Goal: Information Seeking & Learning: Compare options

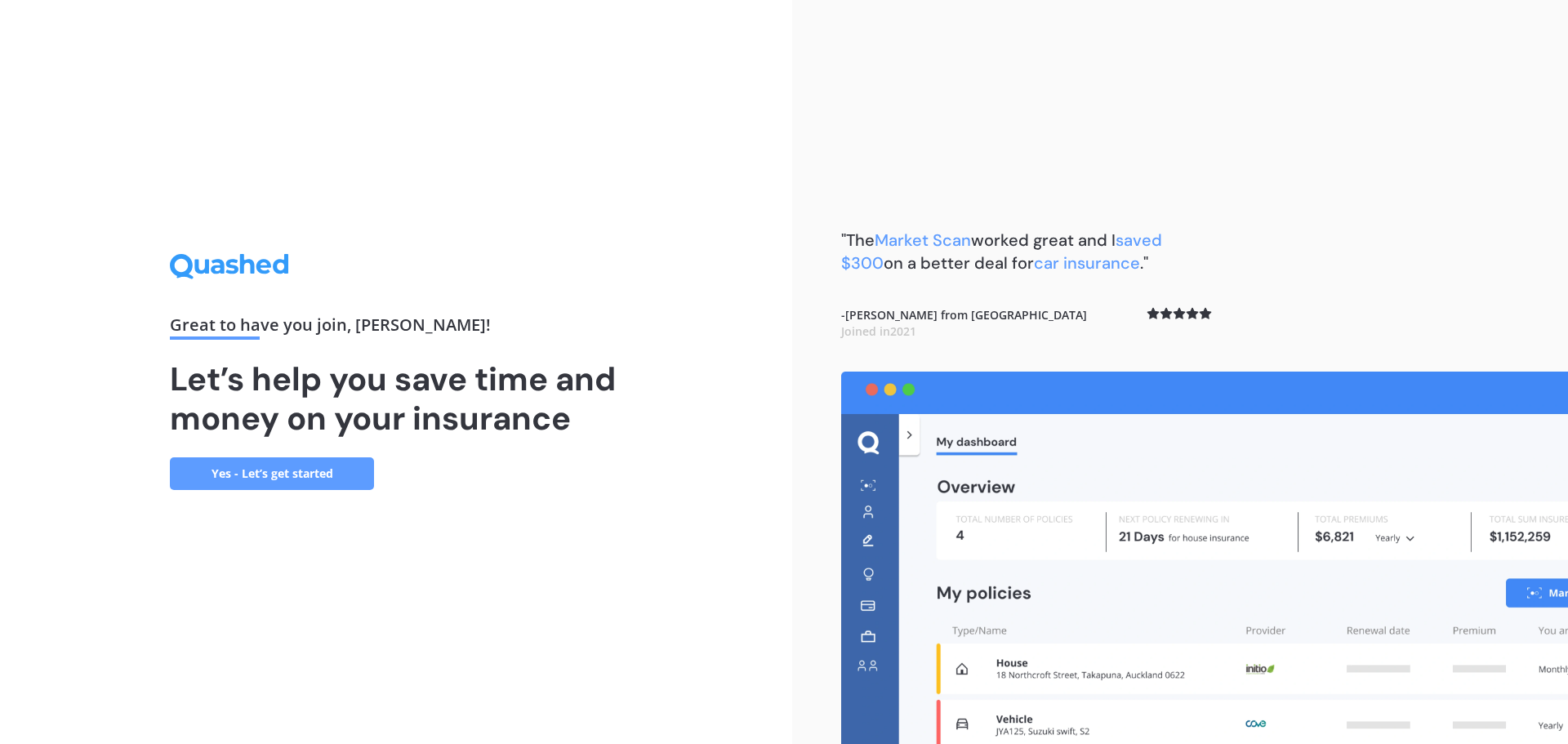
click at [316, 480] on link "Yes - Let’s get started" at bounding box center [272, 473] width 204 height 33
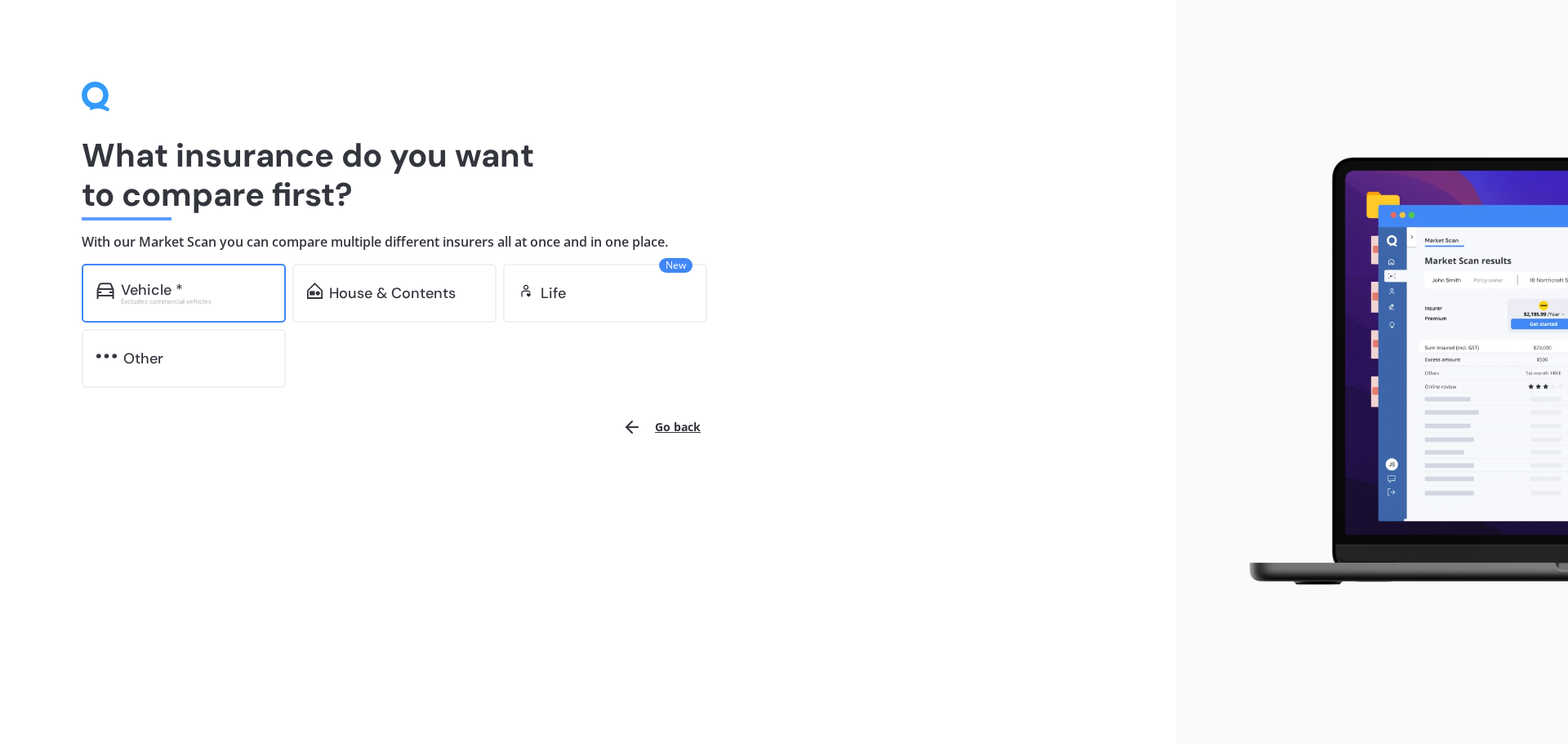
click at [174, 295] on div "Vehicle *" at bounding box center [152, 290] width 62 height 17
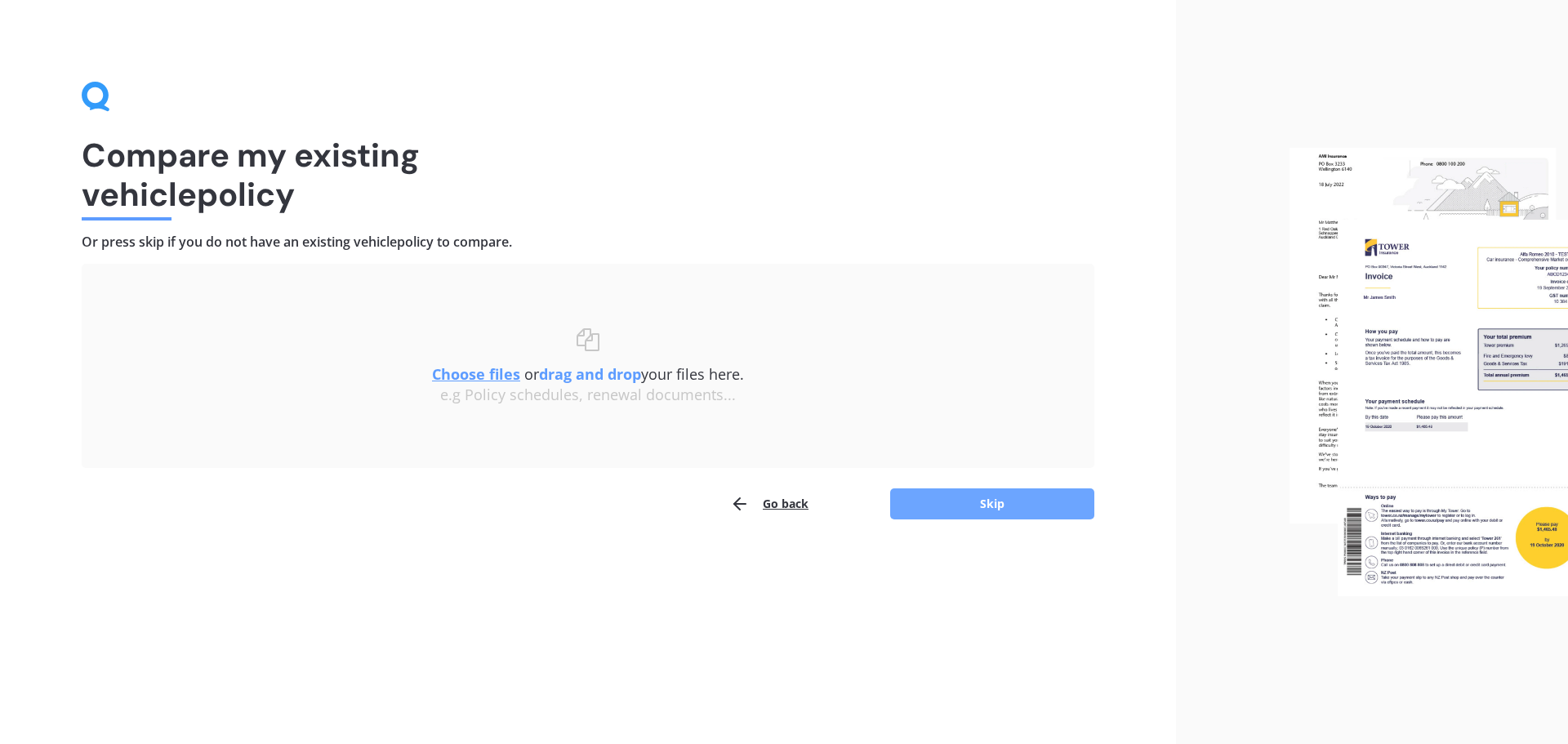
click at [917, 501] on button "Skip" at bounding box center [992, 503] width 204 height 31
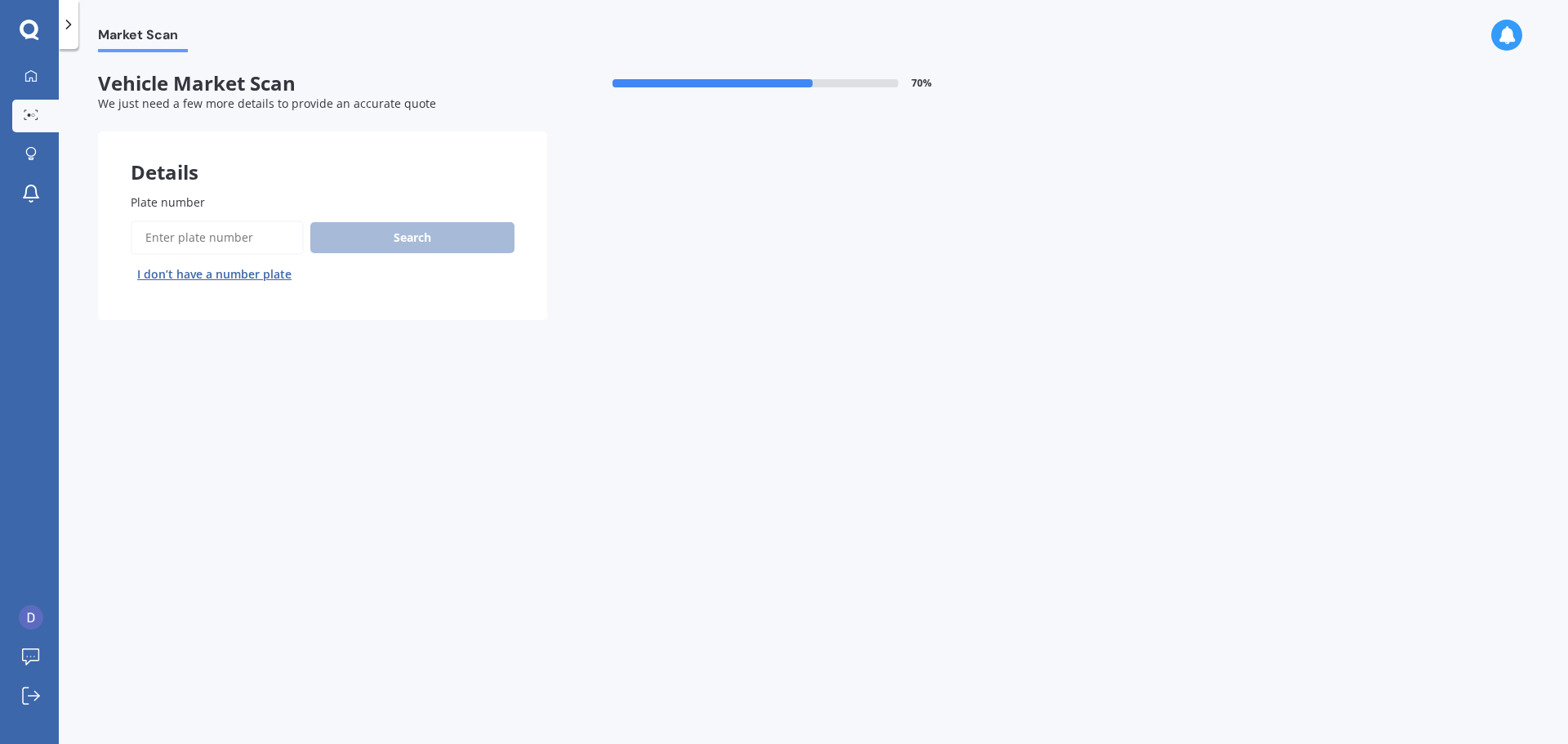
click at [184, 279] on button "I don’t have a number plate" at bounding box center [214, 275] width 167 height 26
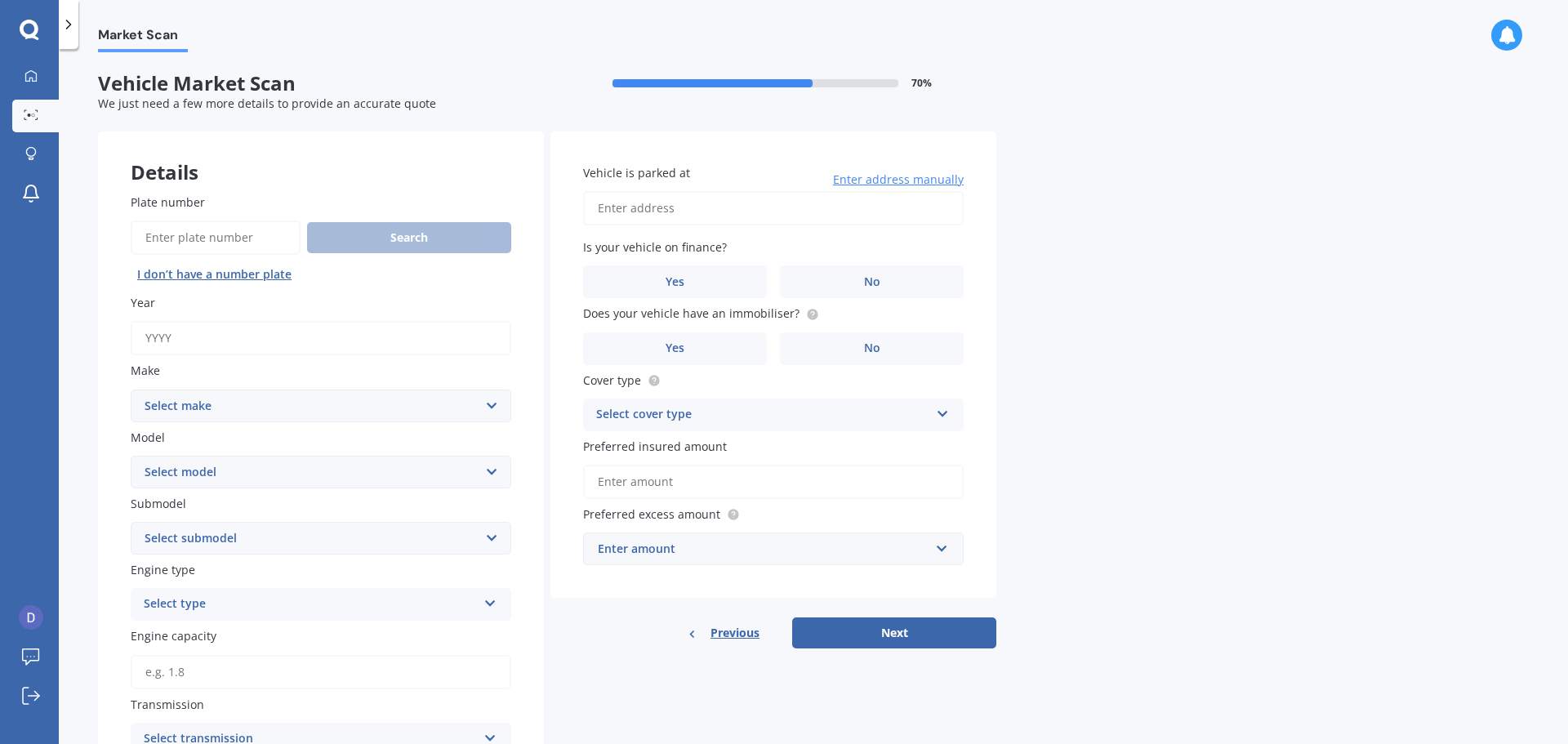
click at [272, 338] on input "Year" at bounding box center [321, 338] width 381 height 34
type input "2025"
click at [249, 411] on select "Select make AC ALFA ROMEO ASTON MARTIN AUDI AUSTIN BEDFORD Bentley BMW BYD CADI…" at bounding box center [321, 405] width 381 height 33
select select "TESLA"
click at [130, 390] on select "Select make AC ALFA ROMEO ASTON MARTIN AUDI AUSTIN BEDFORD Bentley BMW BYD CADI…" at bounding box center [321, 405] width 381 height 33
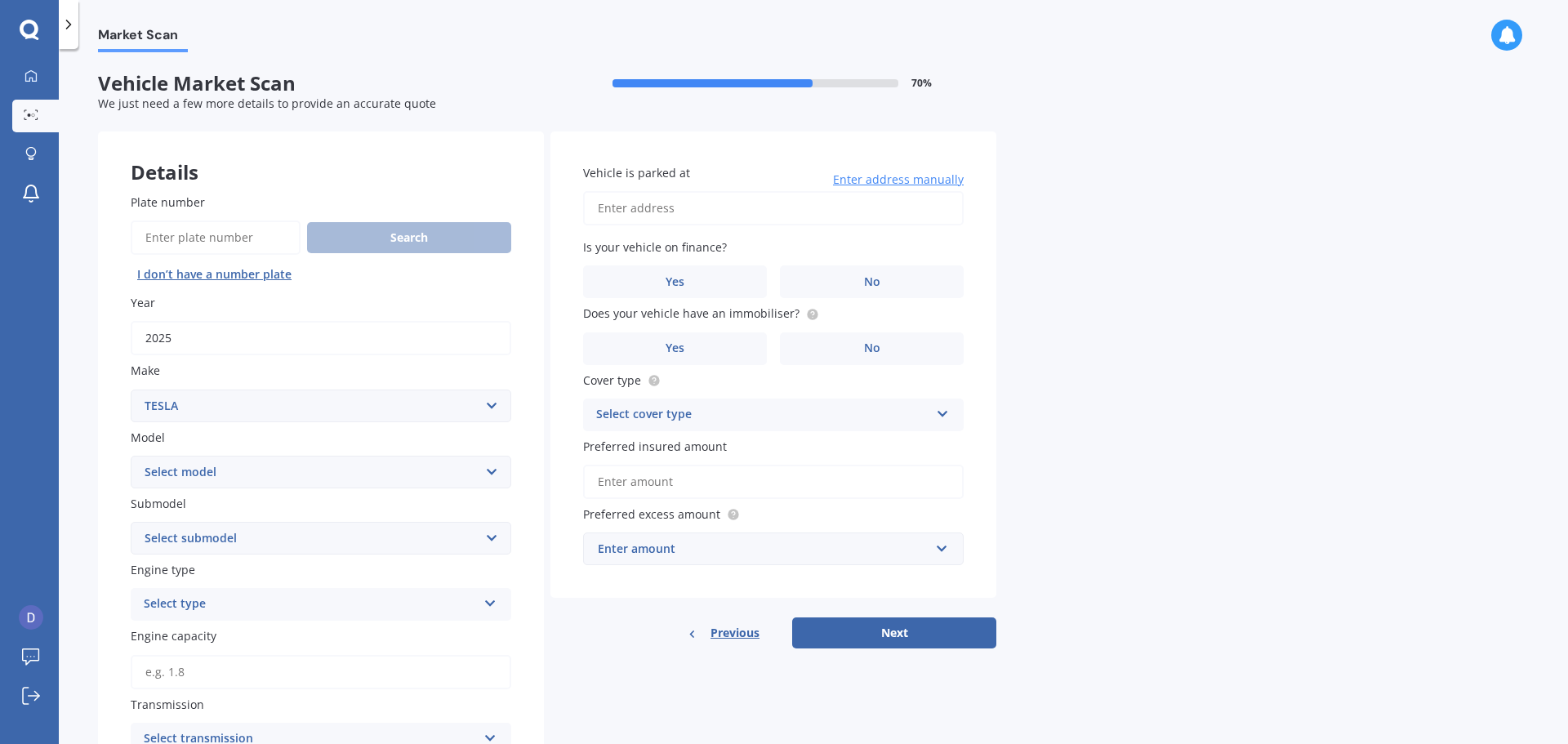
click at [233, 472] on select "Select model 3 S X Y" at bounding box center [321, 472] width 381 height 33
select select "Y"
click at [130, 456] on select "Select model 3 S X Y" at bounding box center [321, 472] width 381 height 33
click at [245, 541] on select "Select submodel EV" at bounding box center [321, 538] width 381 height 33
select select "EV"
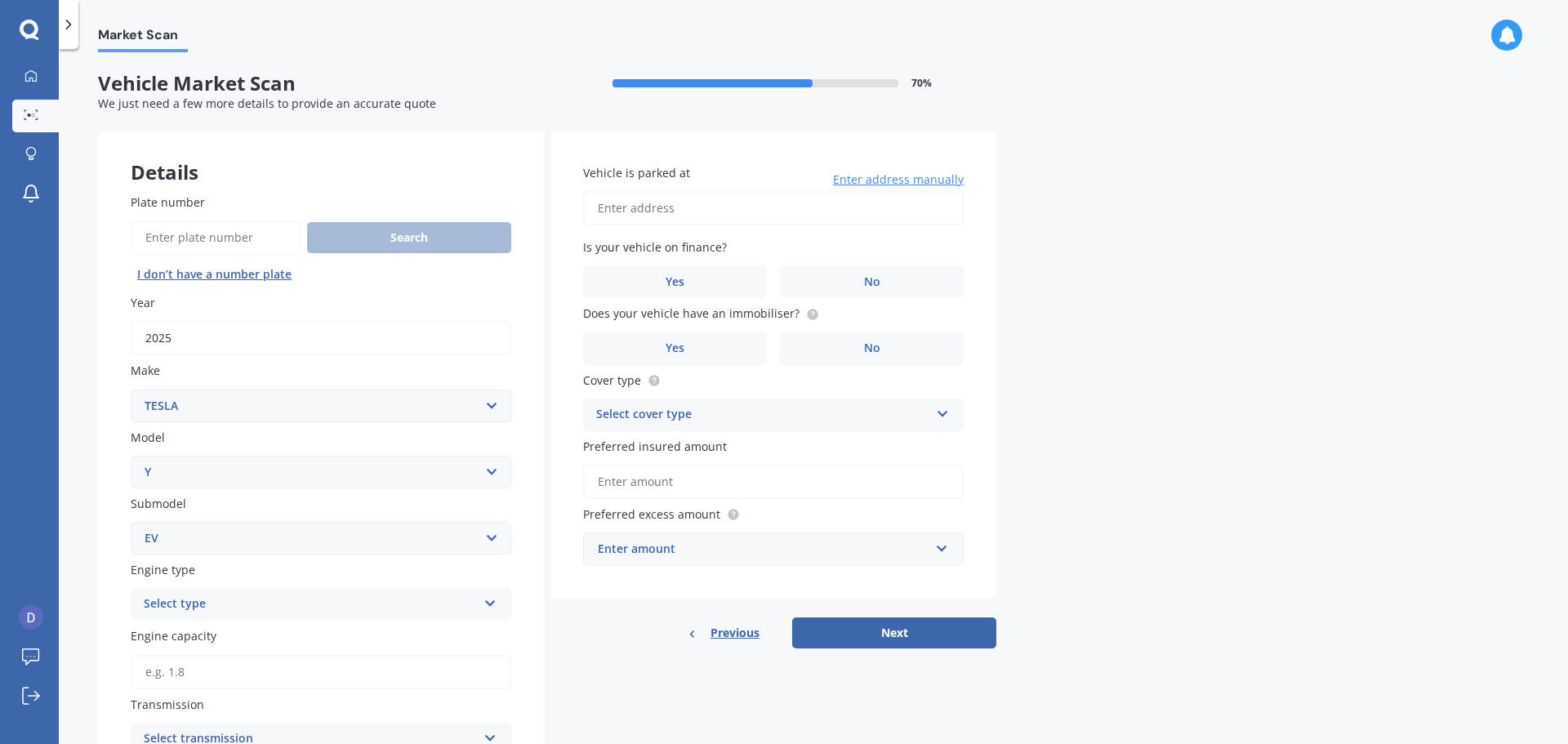
click at [130, 522] on select "Select submodel EV" at bounding box center [321, 538] width 381 height 33
click at [251, 609] on div "Select type" at bounding box center [310, 605] width 333 height 19
click at [225, 690] on div "EV" at bounding box center [321, 695] width 379 height 29
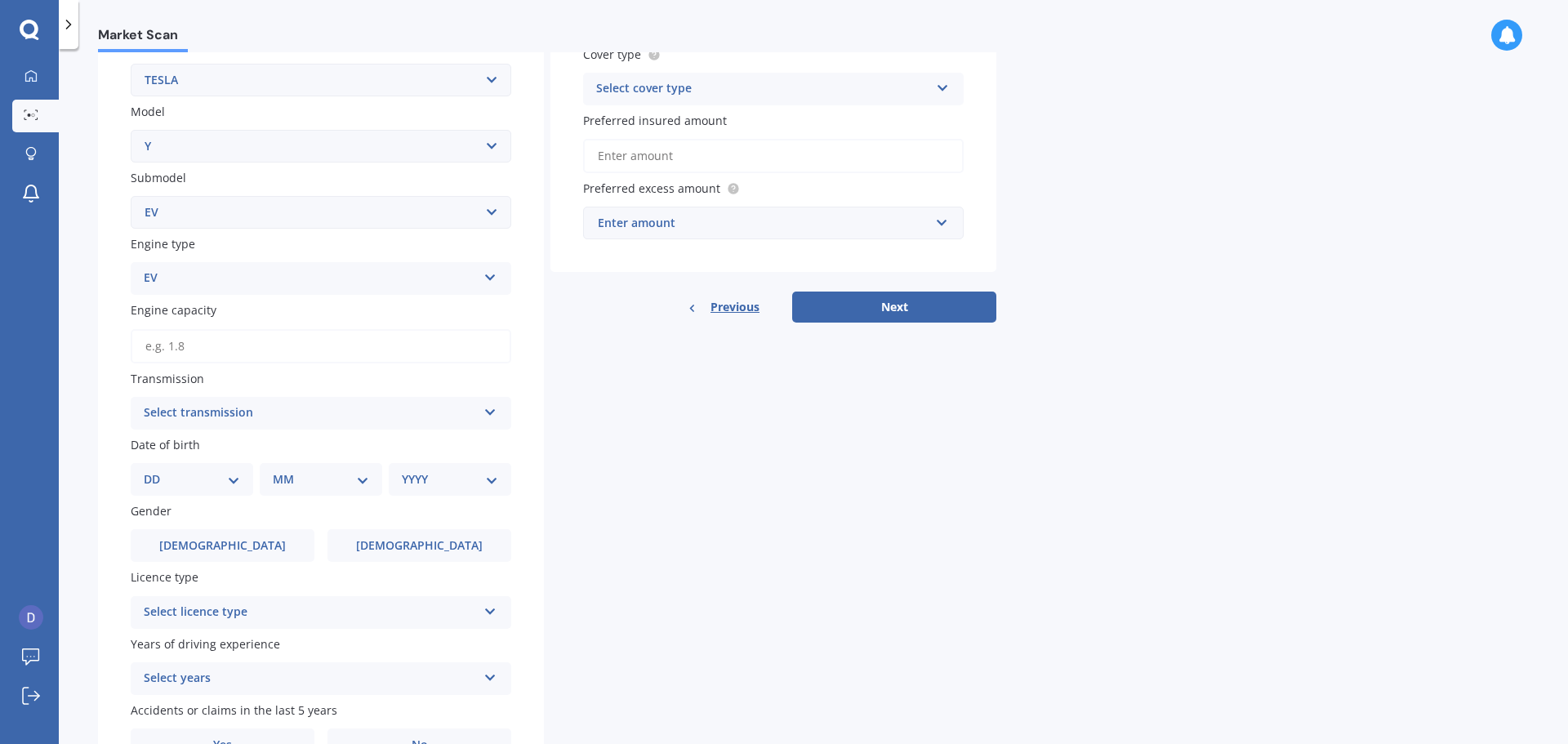
scroll to position [327, 0]
click at [315, 420] on div "Select transmission" at bounding box center [310, 413] width 333 height 19
click at [320, 411] on div "Auto" at bounding box center [310, 413] width 333 height 19
click at [320, 412] on div "Select transmission" at bounding box center [313, 413] width 325 height 18
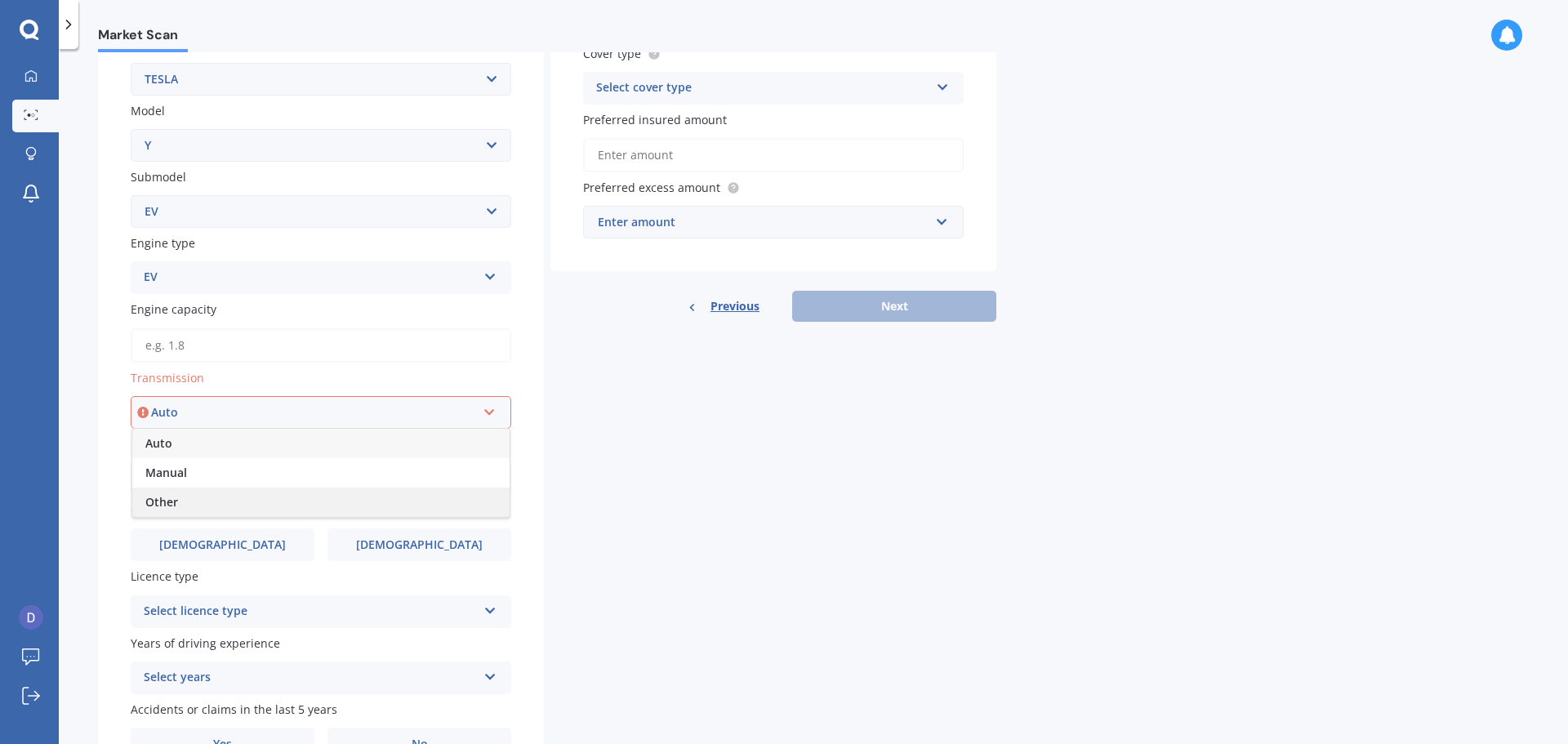
click at [279, 493] on div "Other" at bounding box center [321, 502] width 377 height 29
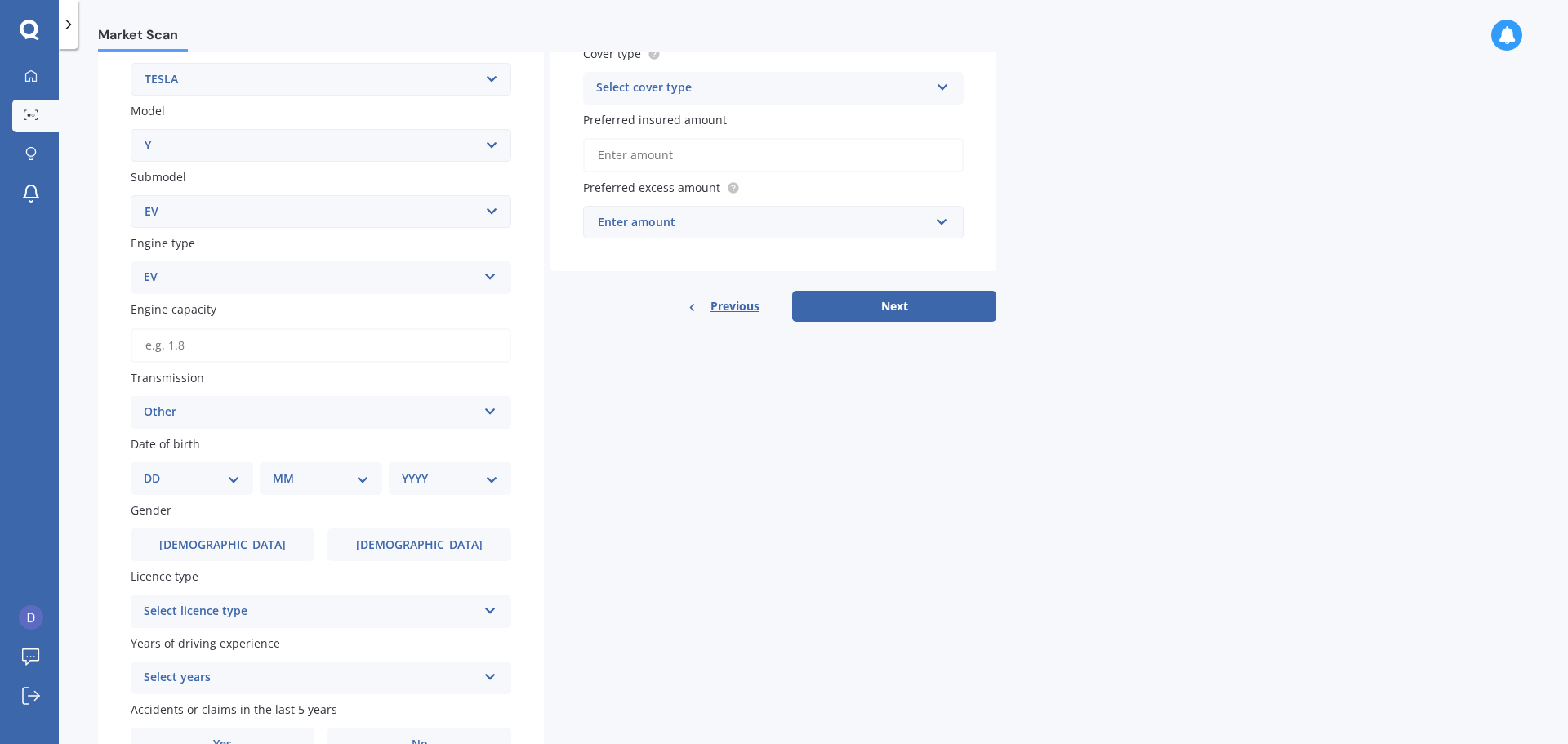
click at [204, 480] on select "DD 01 02 03 04 05 06 07 08 09 10 11 12 13 14 15 16 17 18 19 20 21 22 23 24 25 2…" at bounding box center [191, 479] width 96 height 18
select select "02"
click at [157, 470] on select "DD 01 02 03 04 05 06 07 08 09 10 11 12 13 14 15 16 17 18 19 20 21 22 23 24 25 2…" at bounding box center [191, 479] width 96 height 18
click at [310, 490] on div "MM 01 02 03 04 05 06 07 08 09 10 11 12" at bounding box center [324, 479] width 116 height 33
click at [315, 483] on select "MM 01 02 03 04 05 06 07 08 09 10 11 12" at bounding box center [324, 479] width 90 height 18
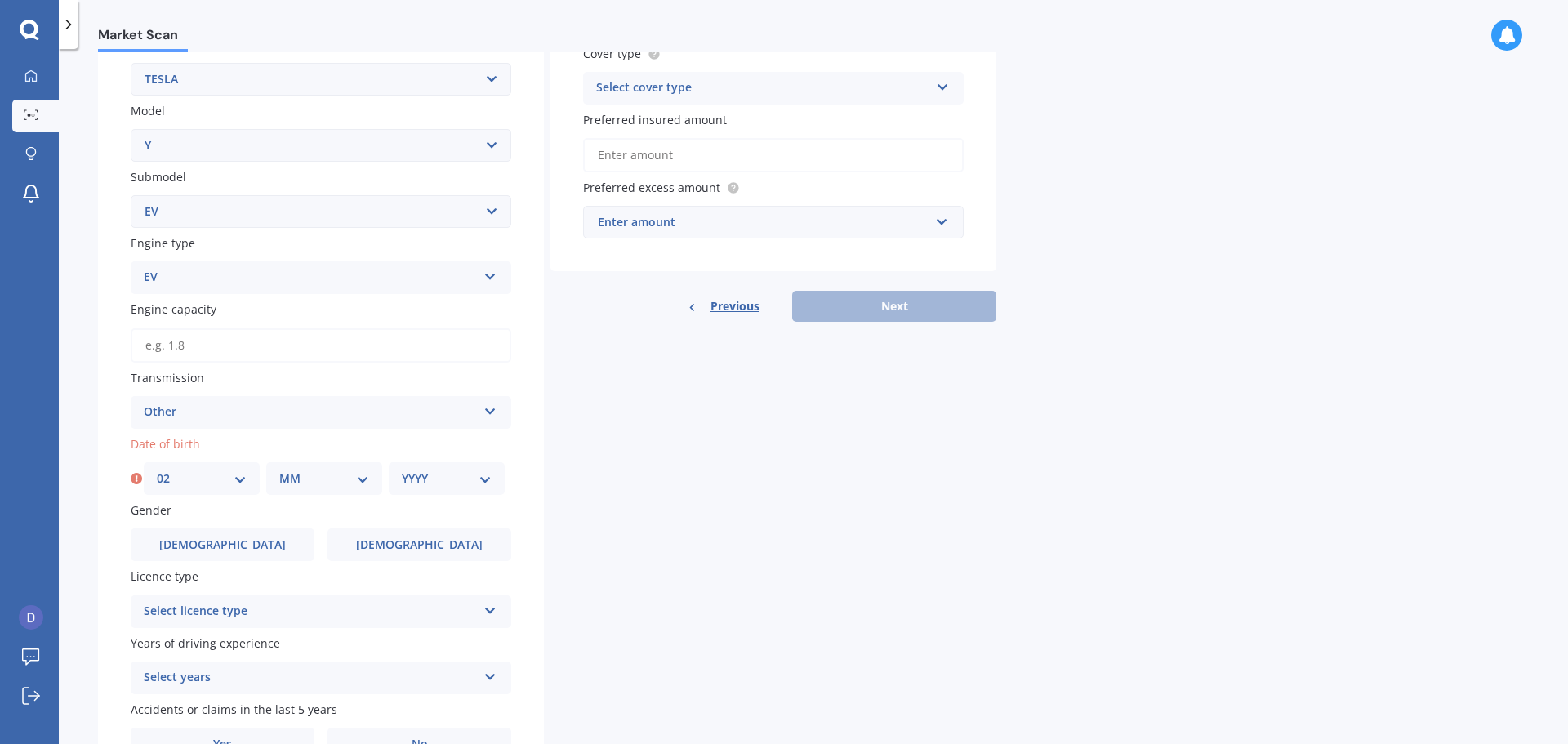
select select "03"
click at [279, 470] on select "MM 01 02 03 04 05 06 07 08 09 10 11 12" at bounding box center [324, 479] width 90 height 18
click at [440, 479] on select "YYYY 2025 2024 2023 2022 2021 2020 2019 2018 2017 2016 2015 2014 2013 2012 2011…" at bounding box center [447, 479] width 90 height 18
select select "1989"
click at [402, 470] on select "YYYY 2025 2024 2023 2022 2021 2020 2019 2018 2017 2016 2015 2014 2013 2012 2011…" at bounding box center [447, 479] width 90 height 18
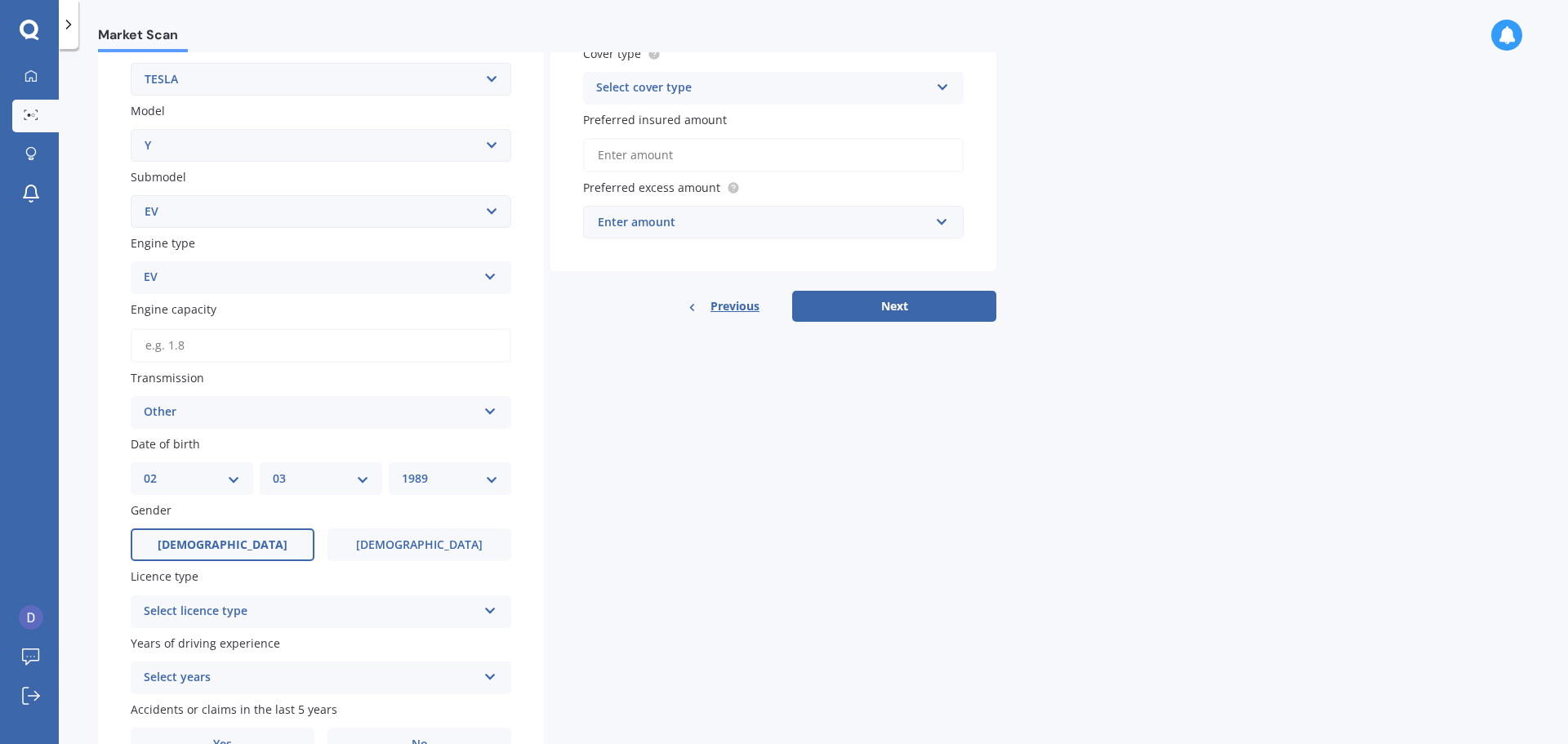
click at [209, 541] on span "[DEMOGRAPHIC_DATA]" at bounding box center [222, 546] width 130 height 14
click at [0, 0] on input "[DEMOGRAPHIC_DATA]" at bounding box center [0, 0] width 0 height 0
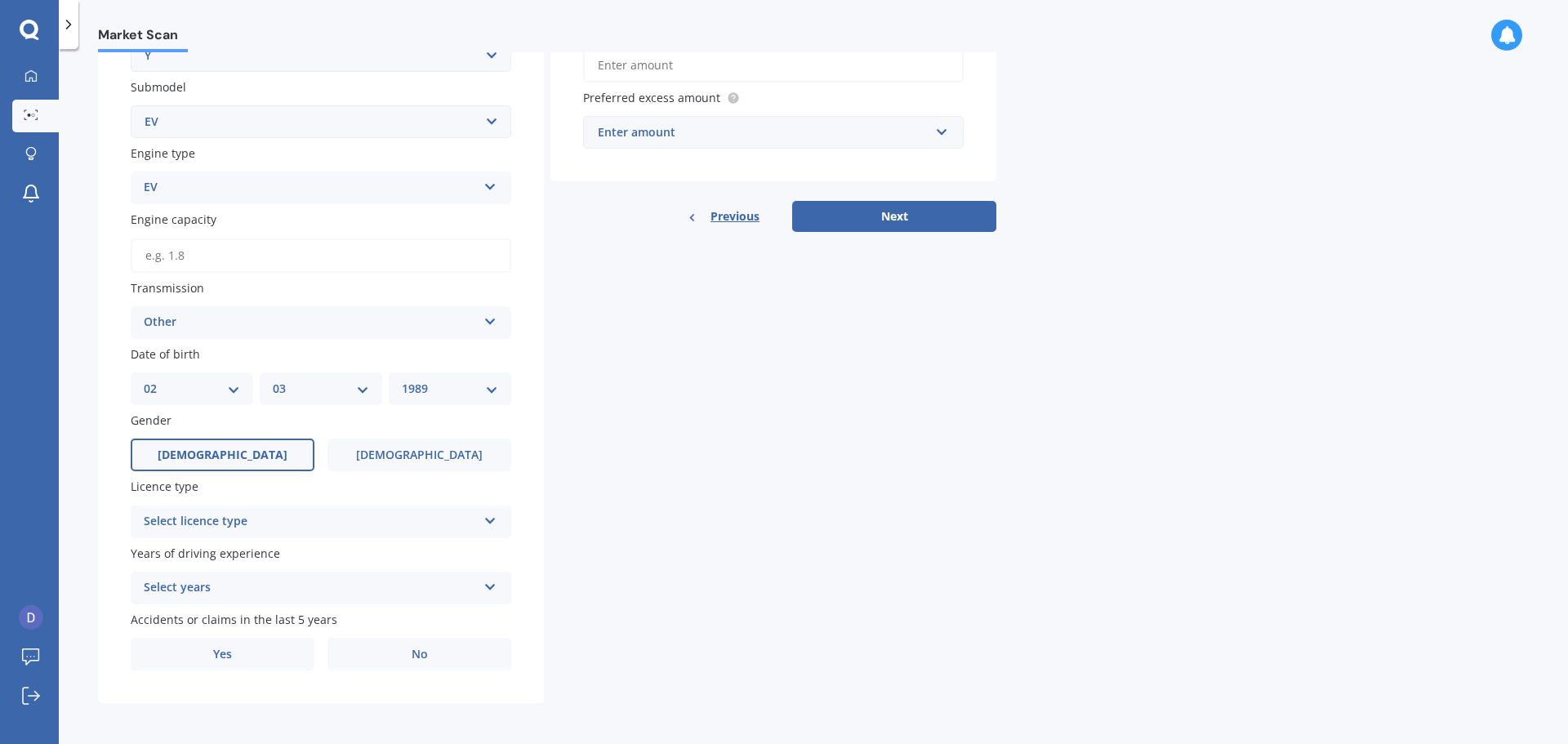
scroll to position [419, 0]
click at [295, 511] on div "Select licence type" at bounding box center [310, 520] width 333 height 19
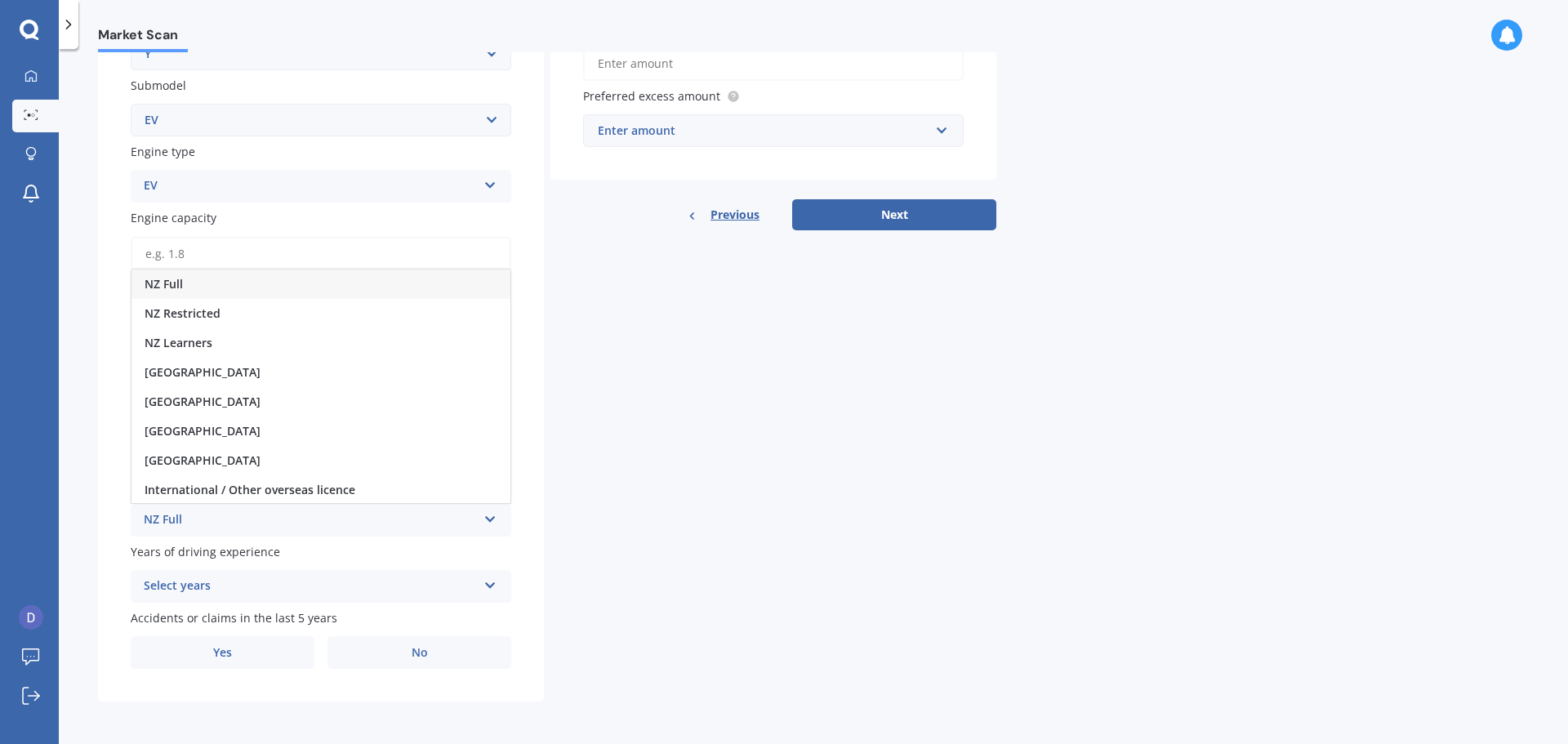
click at [291, 285] on div "NZ Full" at bounding box center [321, 284] width 379 height 29
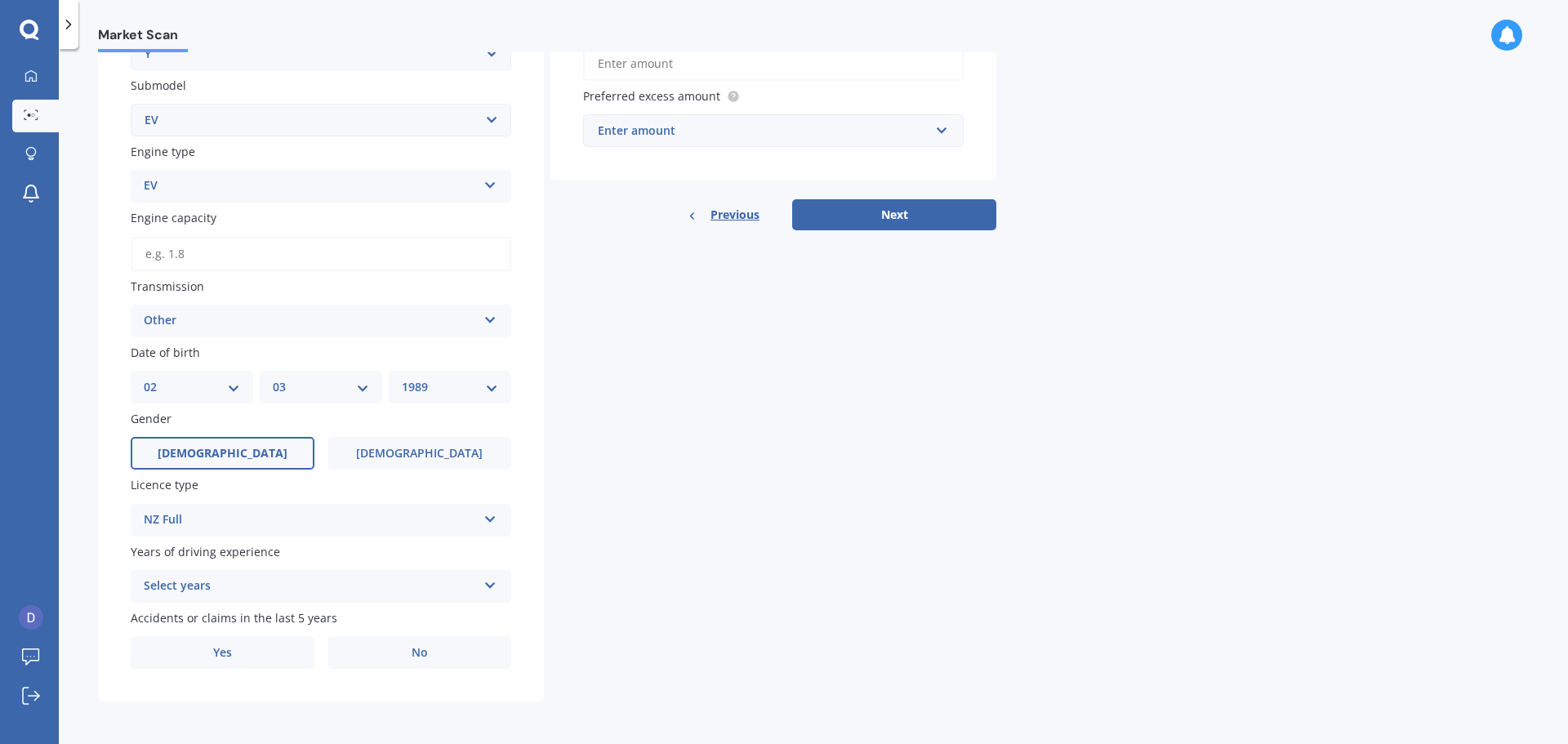
click at [277, 606] on div "Plate number Search I don’t have a number plate Year [DATE] Make Select make AC…" at bounding box center [321, 222] width 446 height 959
click at [285, 585] on div "Select years" at bounding box center [310, 586] width 333 height 19
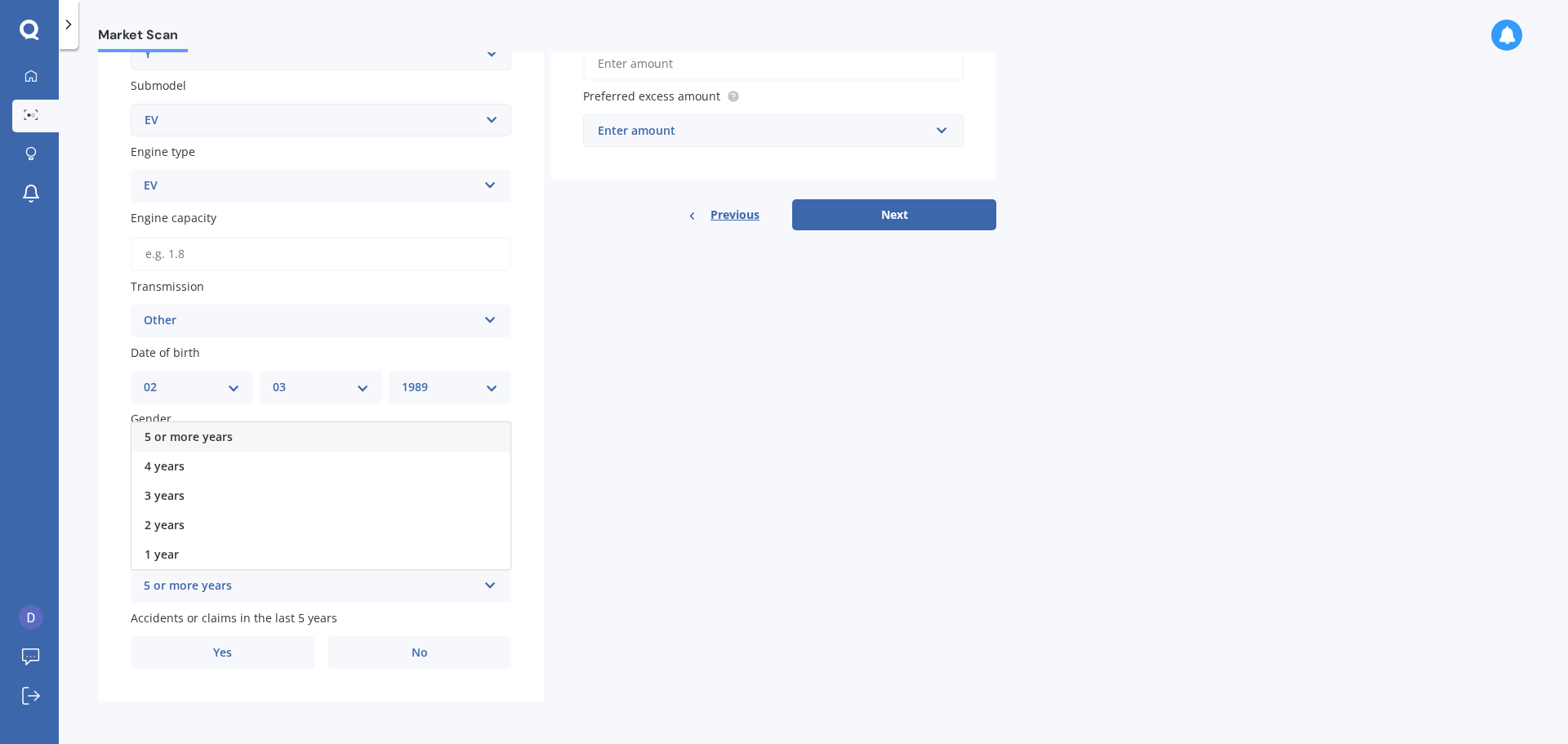
click at [306, 443] on div "5 or more years" at bounding box center [321, 436] width 379 height 29
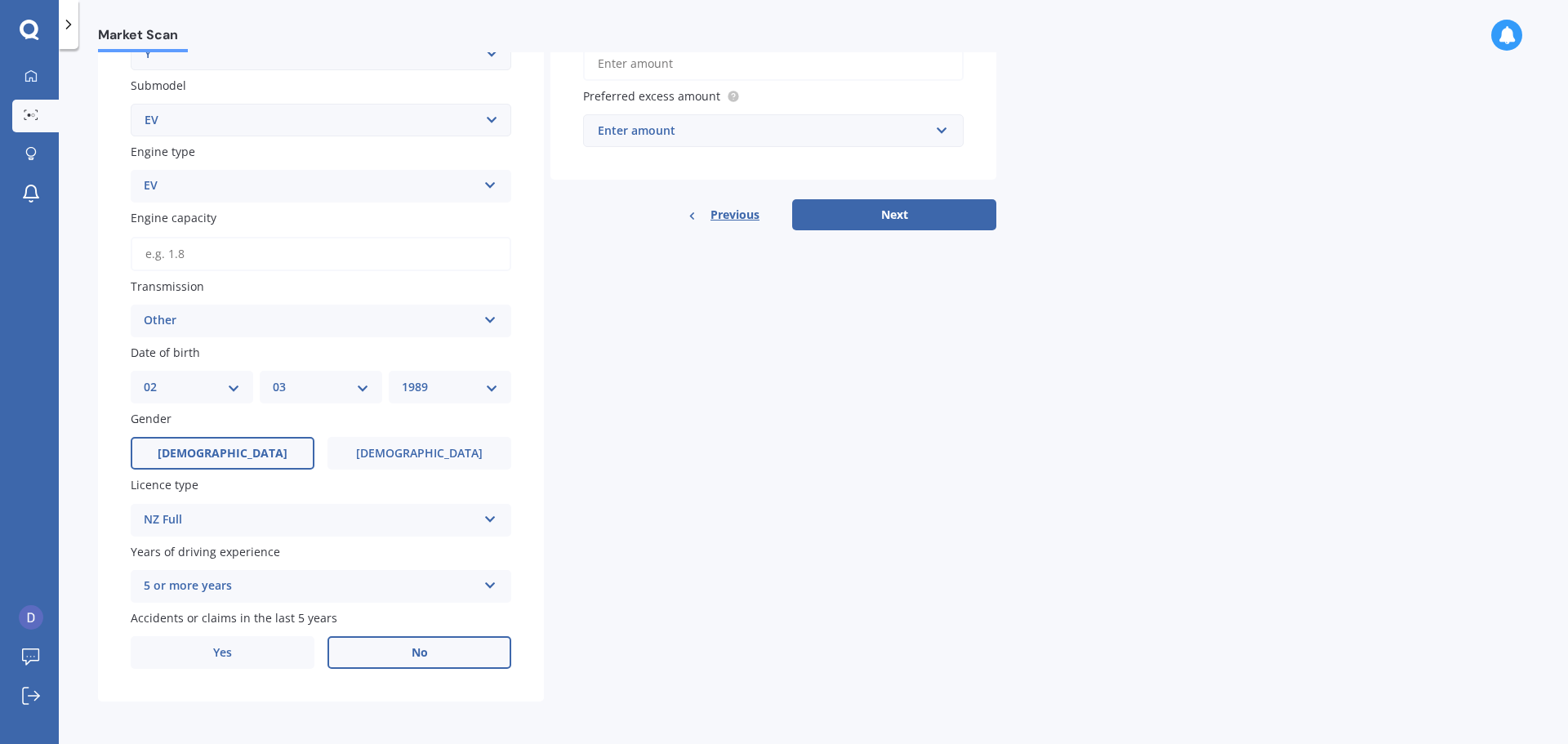
click at [387, 660] on label "No" at bounding box center [420, 652] width 184 height 33
click at [0, 0] on input "No" at bounding box center [0, 0] width 0 height 0
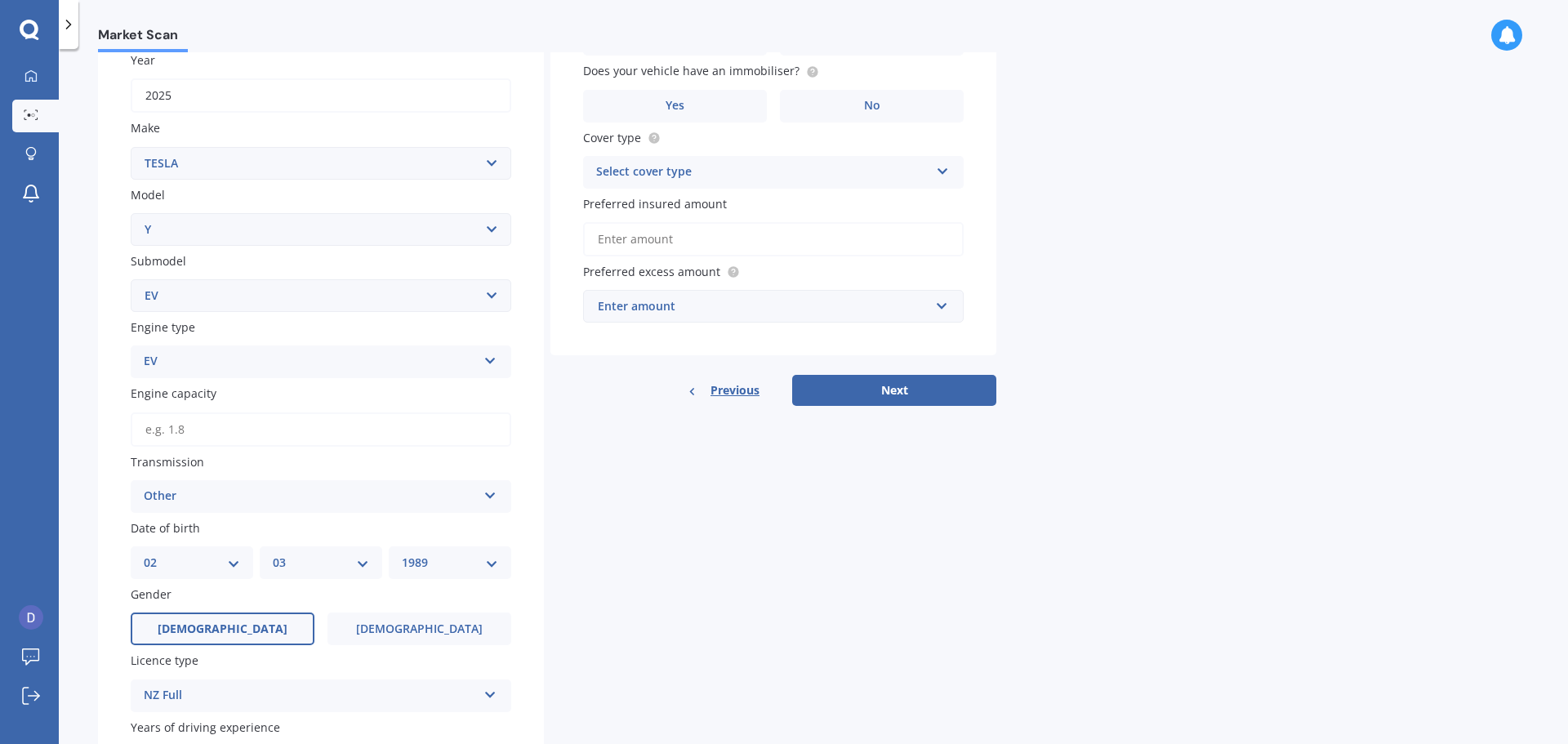
scroll to position [0, 0]
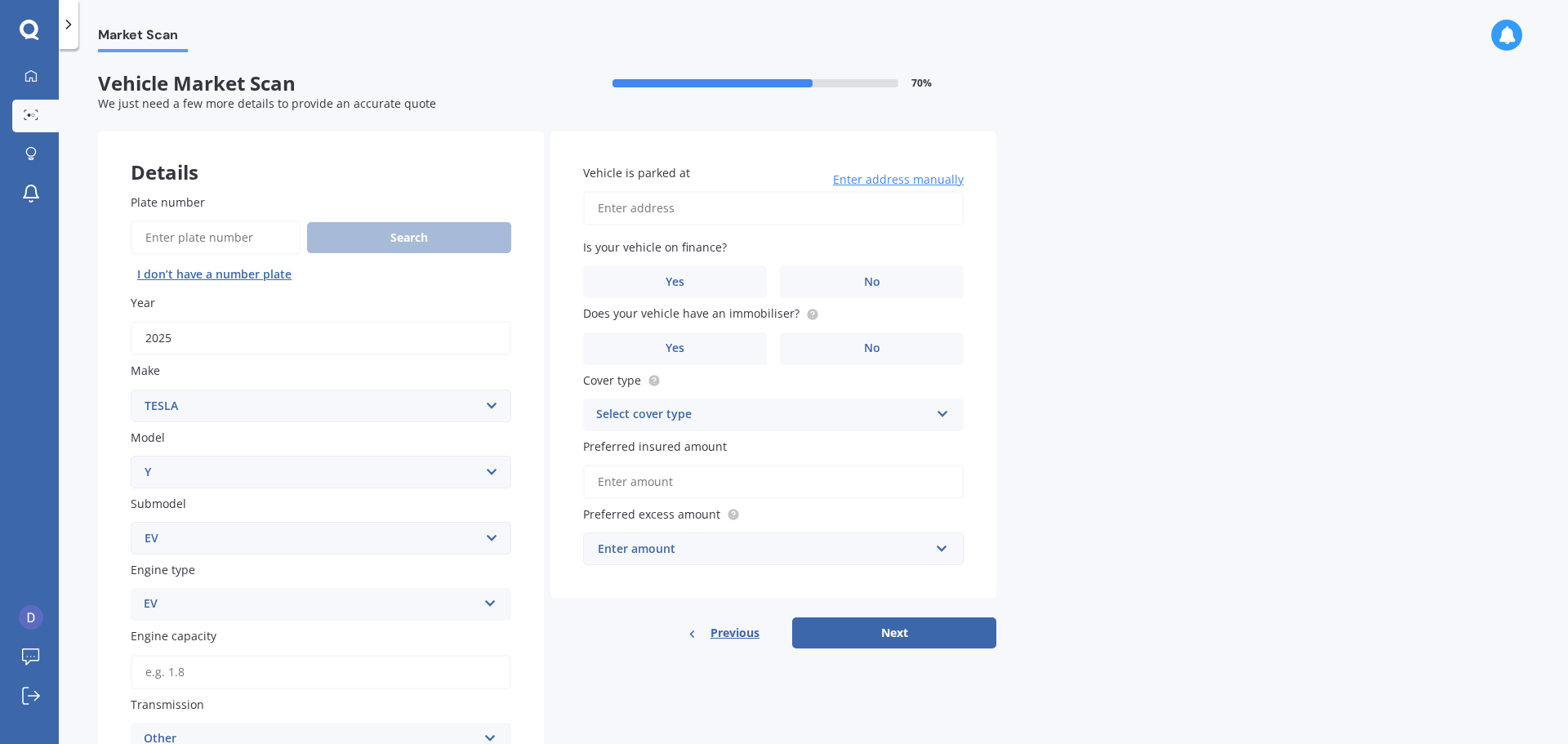
click at [789, 206] on input "Vehicle is parked at" at bounding box center [774, 208] width 381 height 34
type input "[STREET_ADDRESS]"
click at [677, 292] on label "Yes" at bounding box center [675, 281] width 184 height 33
click at [0, 0] on input "Yes" at bounding box center [0, 0] width 0 height 0
click at [660, 359] on label "Yes" at bounding box center [675, 348] width 184 height 33
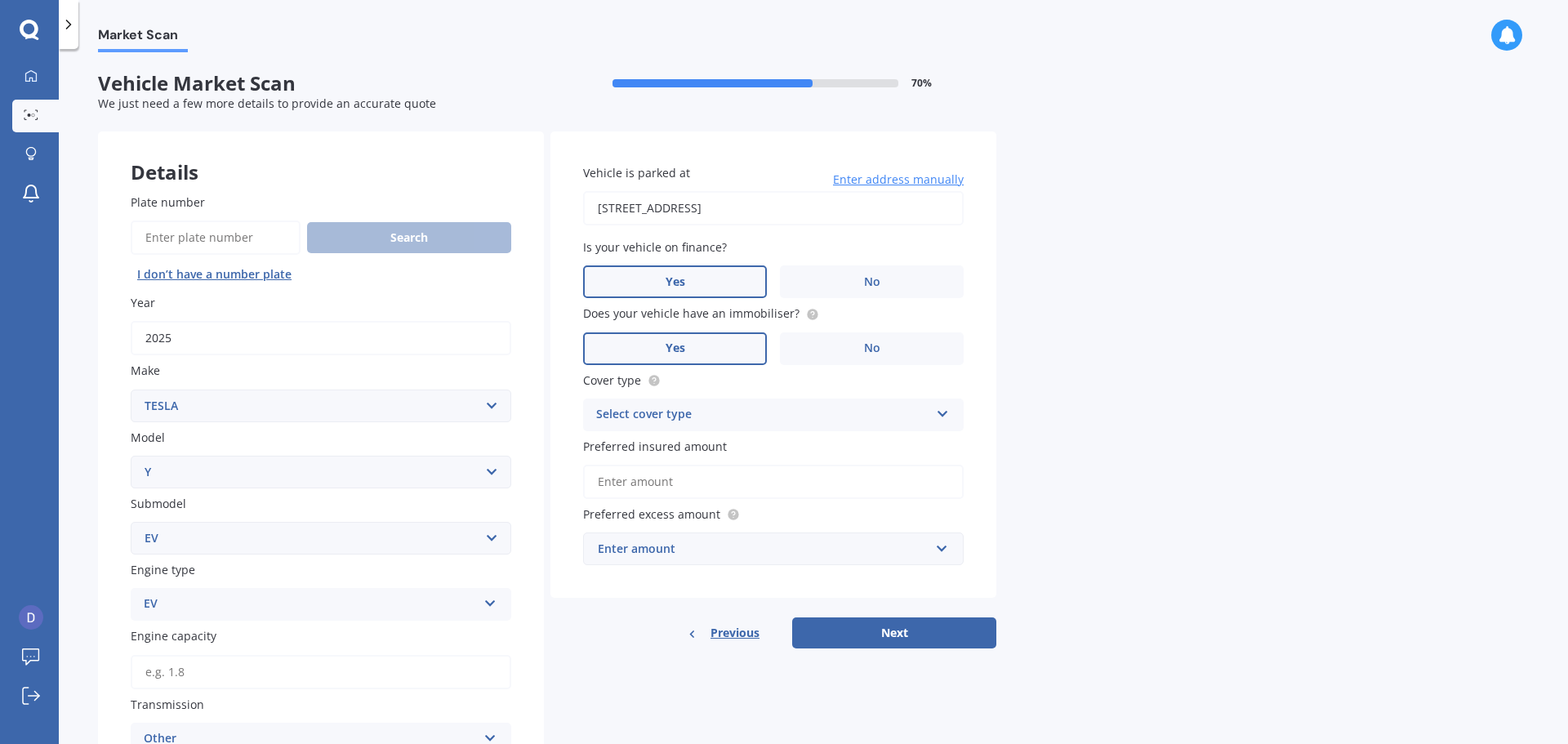
click at [0, 0] on input "Yes" at bounding box center [0, 0] width 0 height 0
click at [673, 421] on div "Select cover type" at bounding box center [763, 415] width 333 height 19
click at [677, 453] on span "Comprehensive" at bounding box center [640, 447] width 86 height 16
click at [655, 488] on input "Preferred insured amount" at bounding box center [774, 481] width 381 height 34
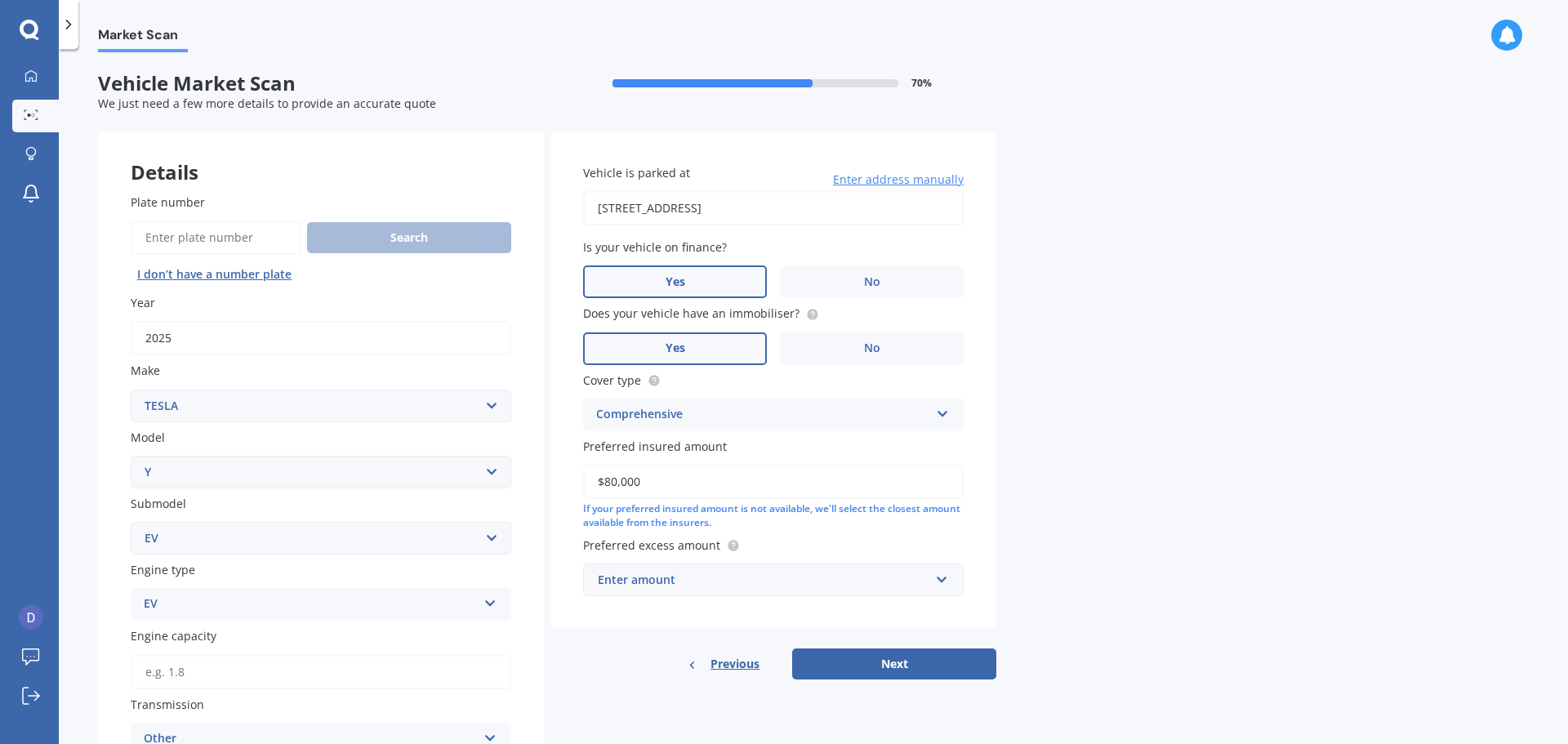
type input "$80,000"
click at [652, 589] on input "text" at bounding box center [768, 579] width 366 height 31
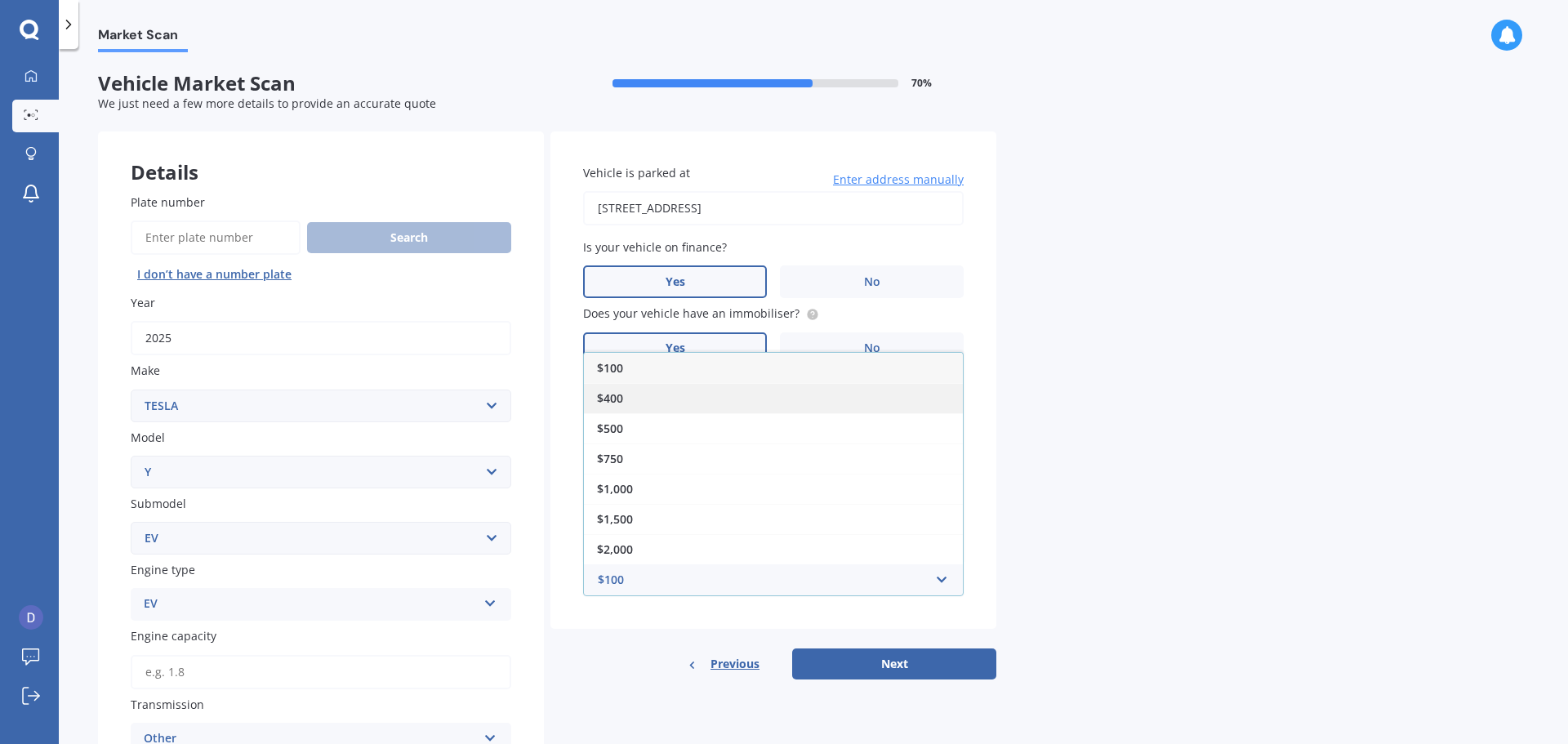
click at [692, 397] on div "$400" at bounding box center [774, 398] width 379 height 30
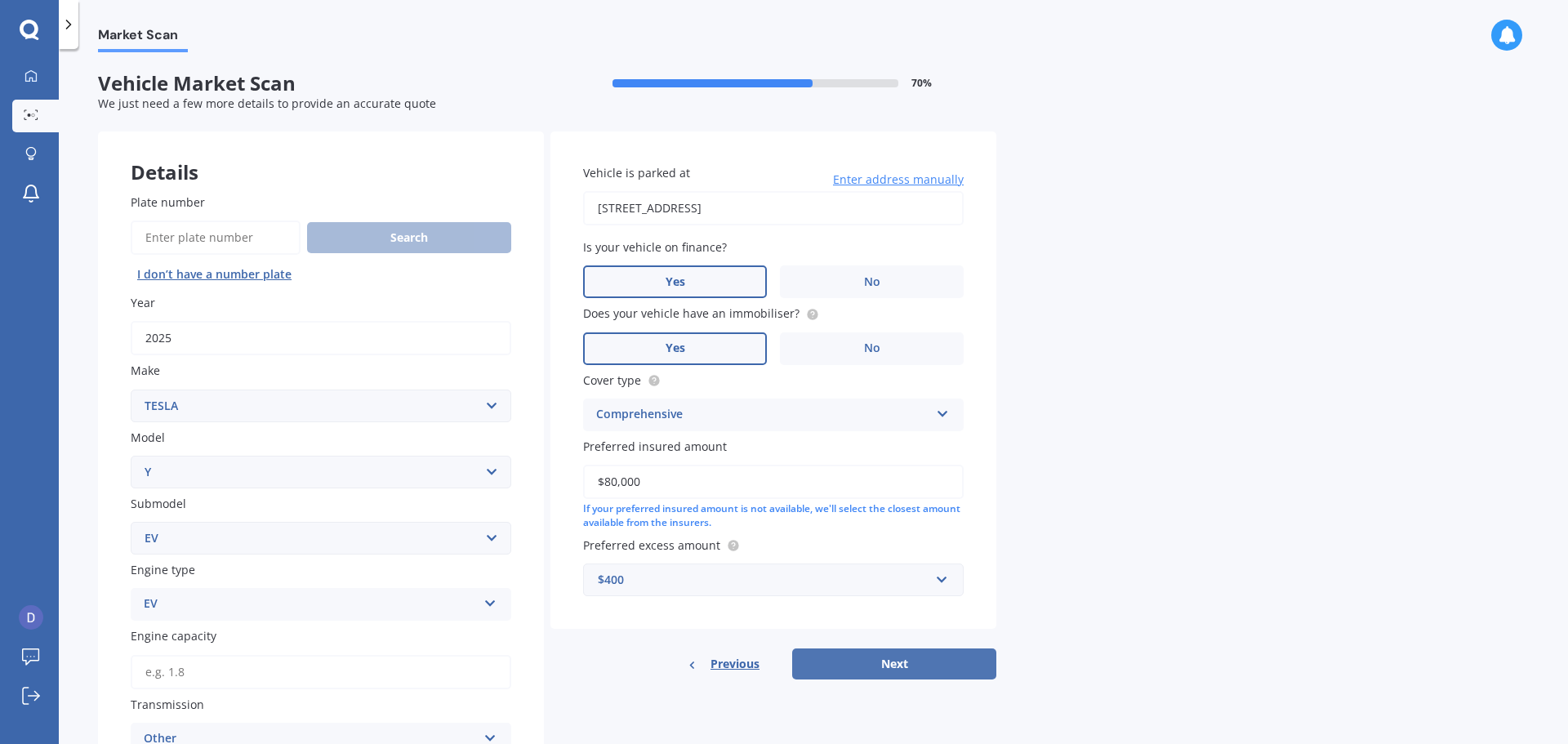
click at [898, 675] on button "Next" at bounding box center [895, 664] width 204 height 31
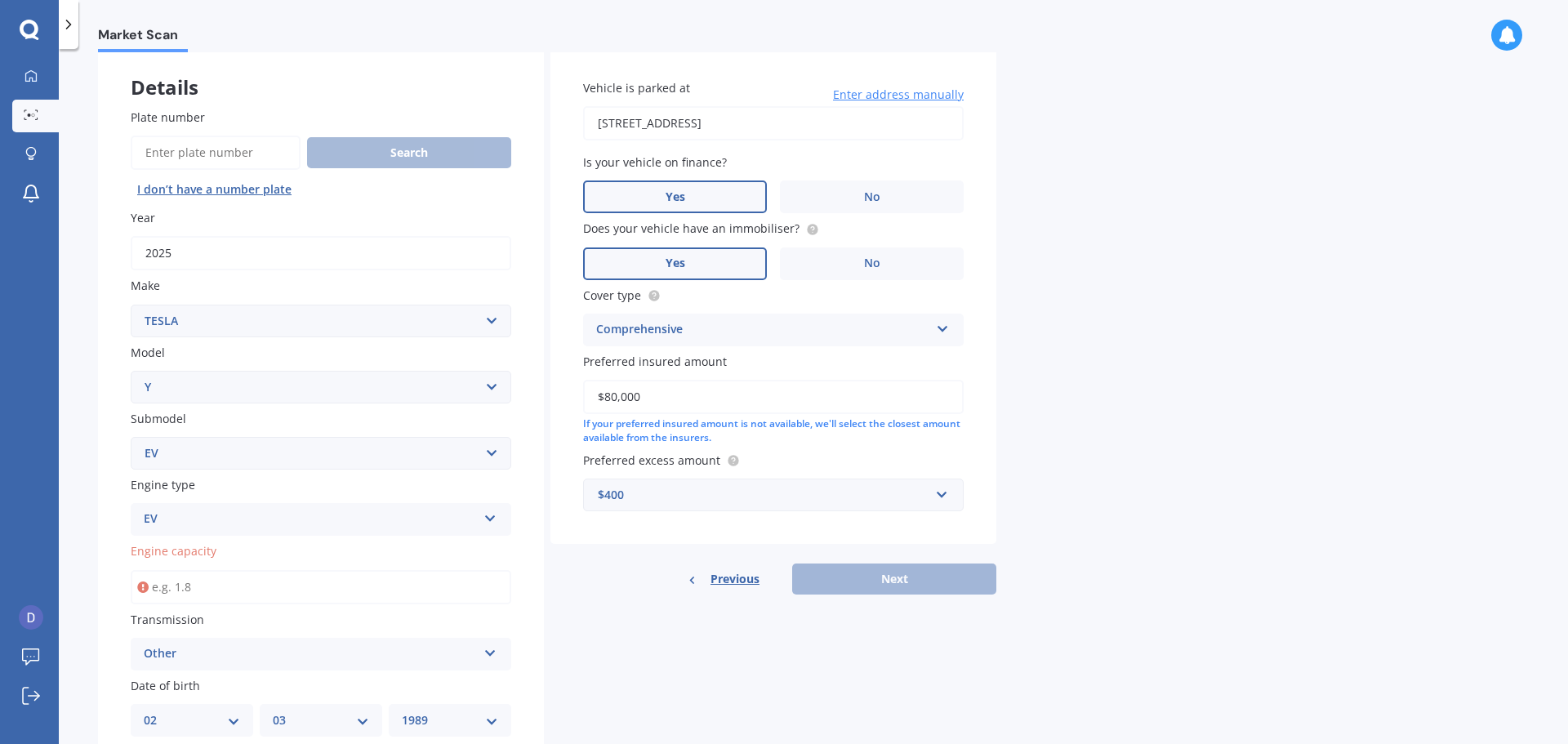
scroll to position [163, 0]
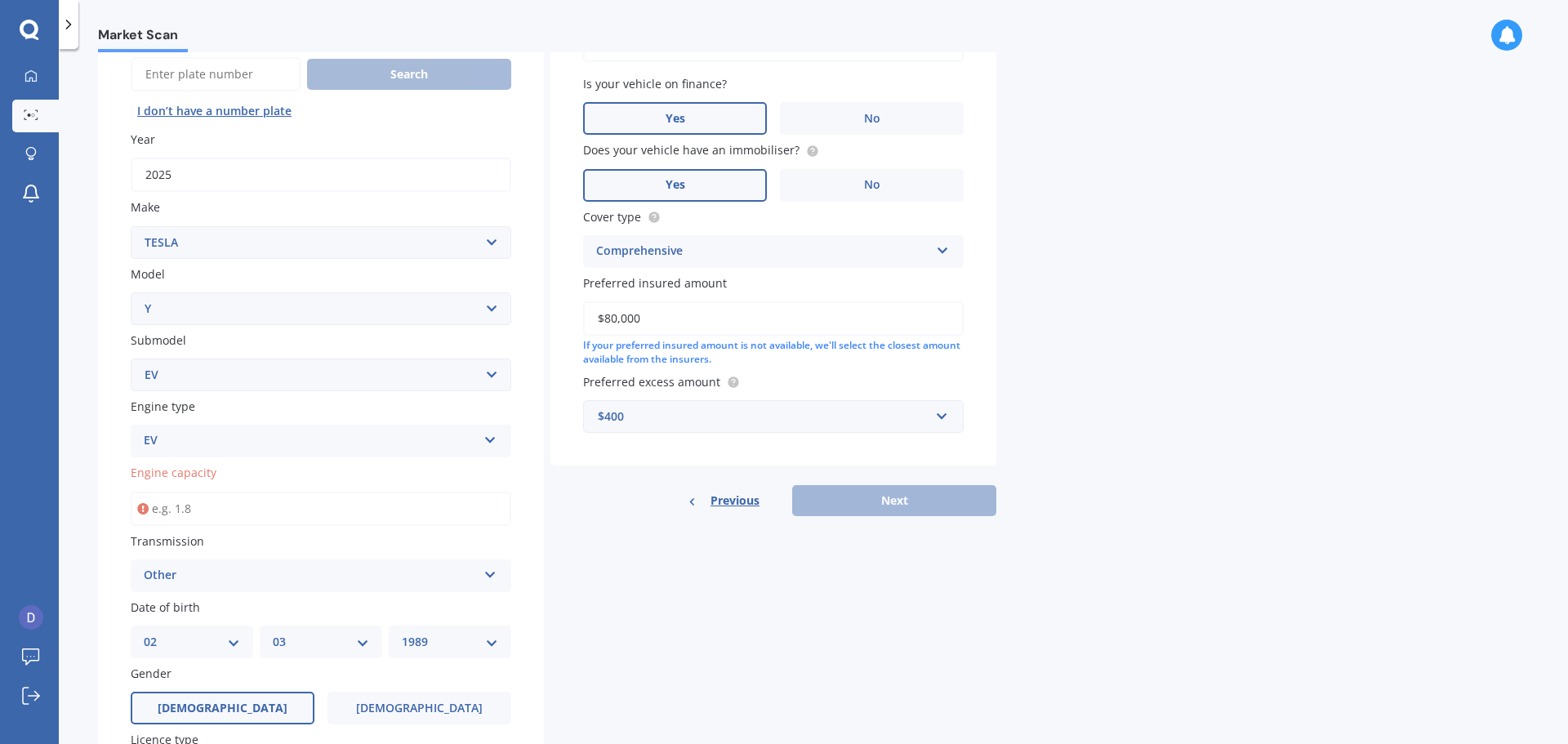
click at [336, 509] on input "Engine capacity" at bounding box center [321, 509] width 381 height 34
type input "0.0"
click at [836, 496] on button "Next" at bounding box center [895, 501] width 204 height 31
select select "02"
select select "03"
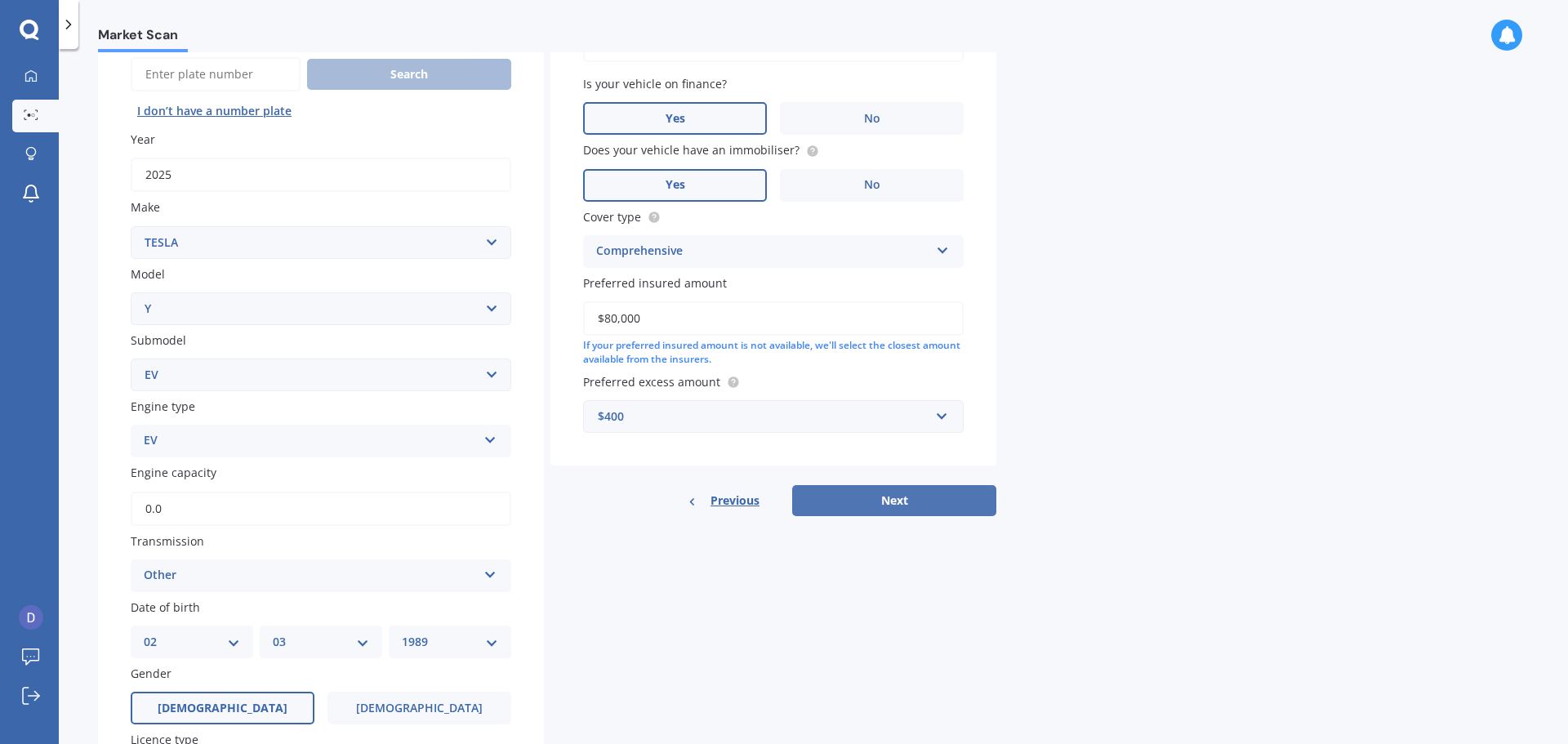
select select "1989"
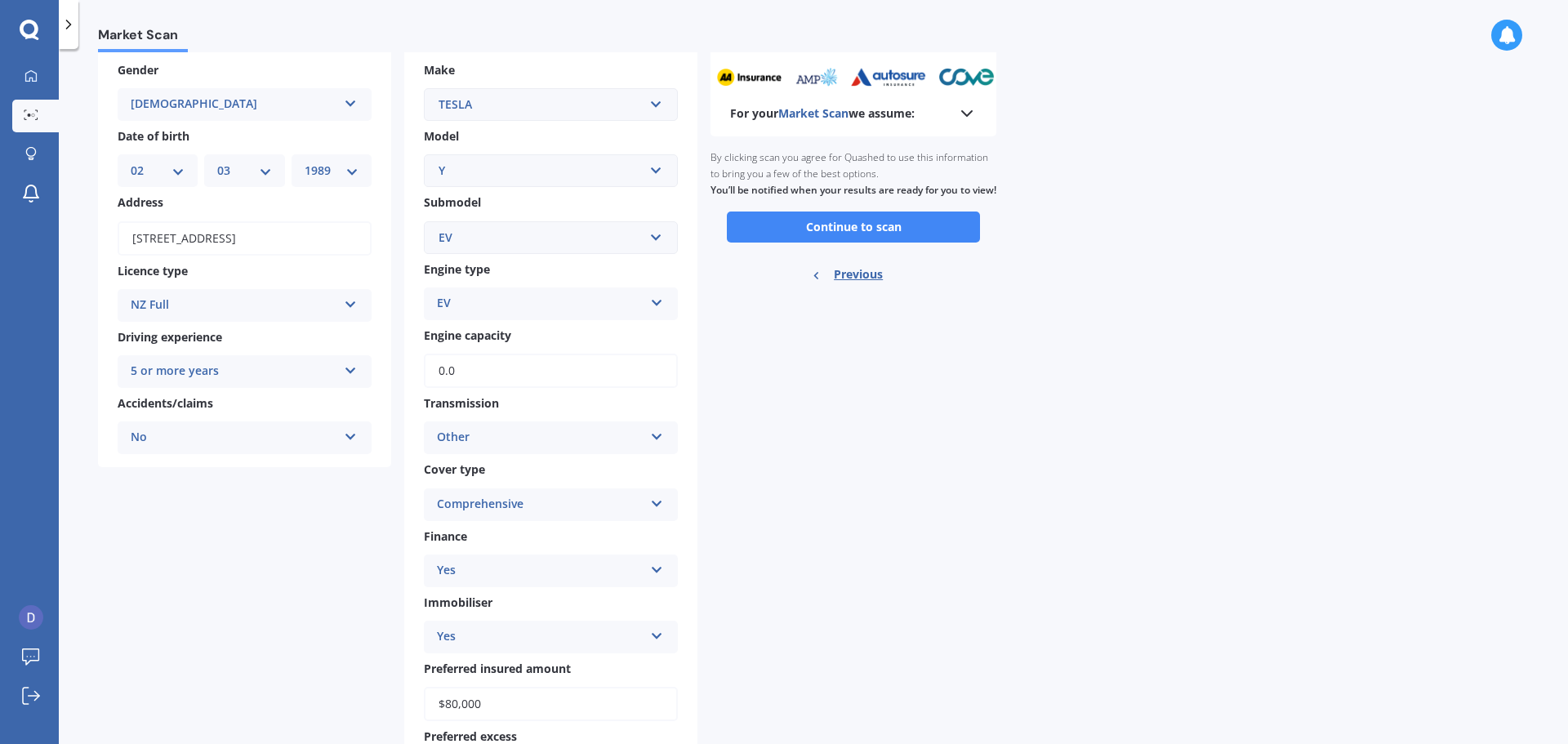
scroll to position [0, 0]
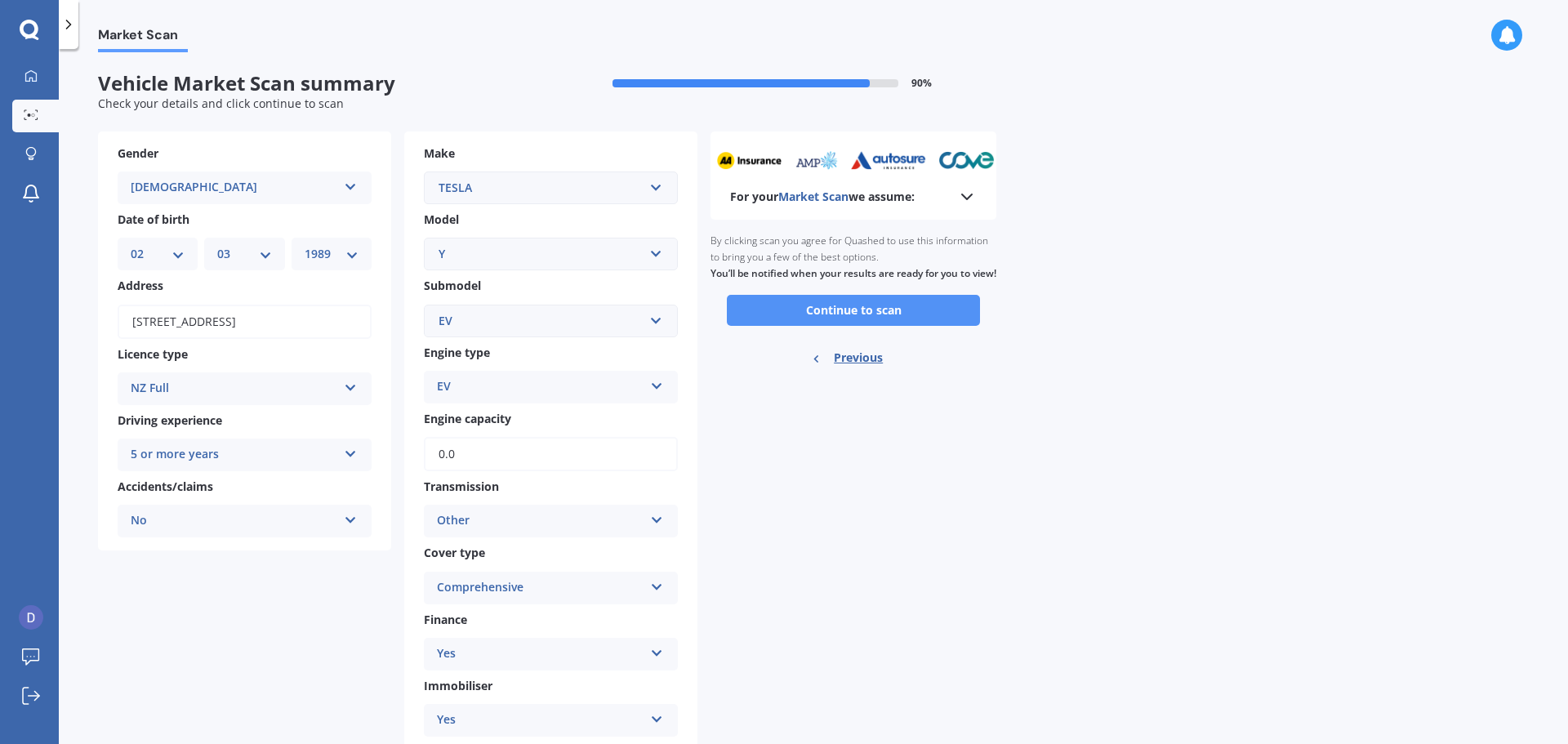
click at [854, 326] on button "Continue to scan" at bounding box center [853, 310] width 253 height 31
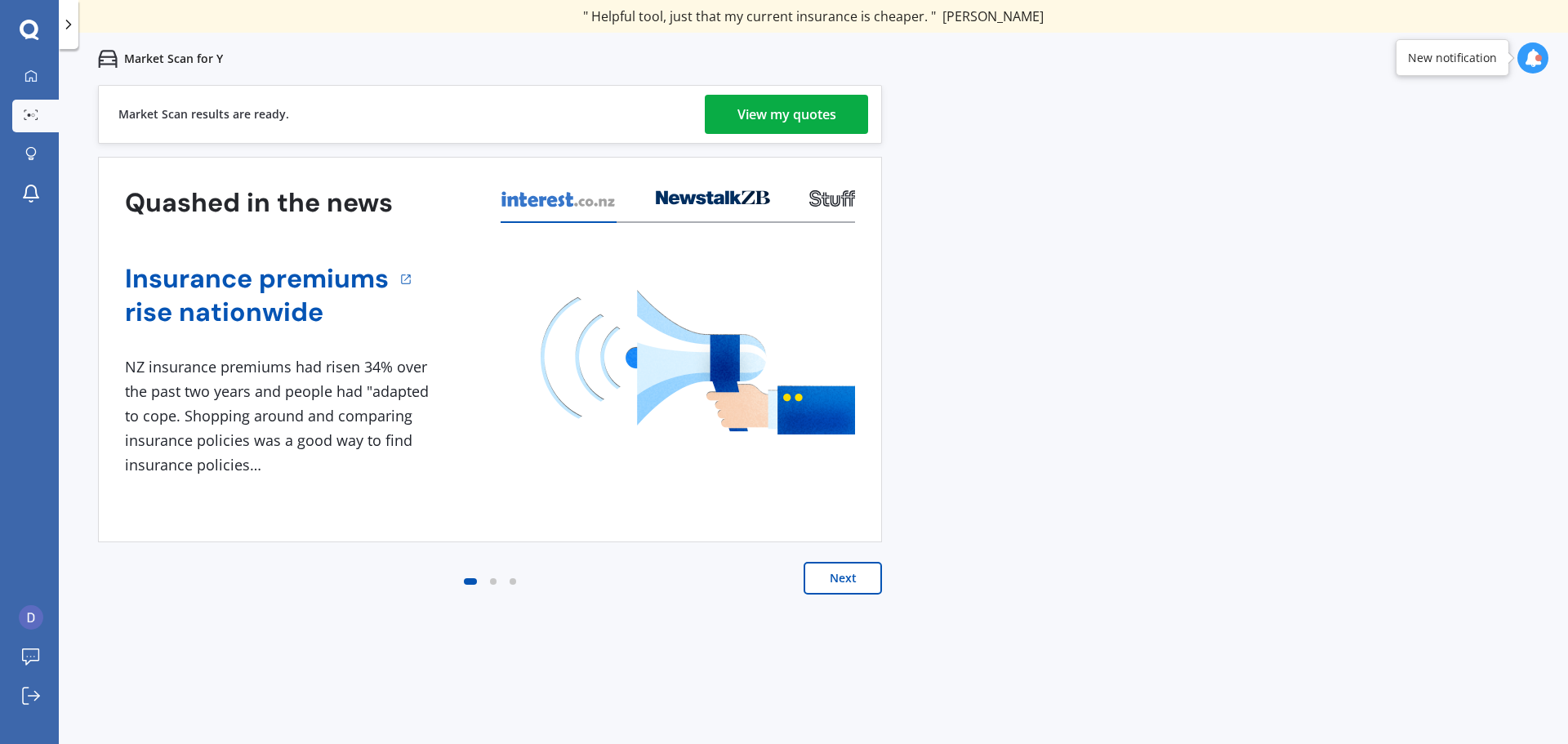
click at [865, 588] on button "Next" at bounding box center [843, 578] width 78 height 33
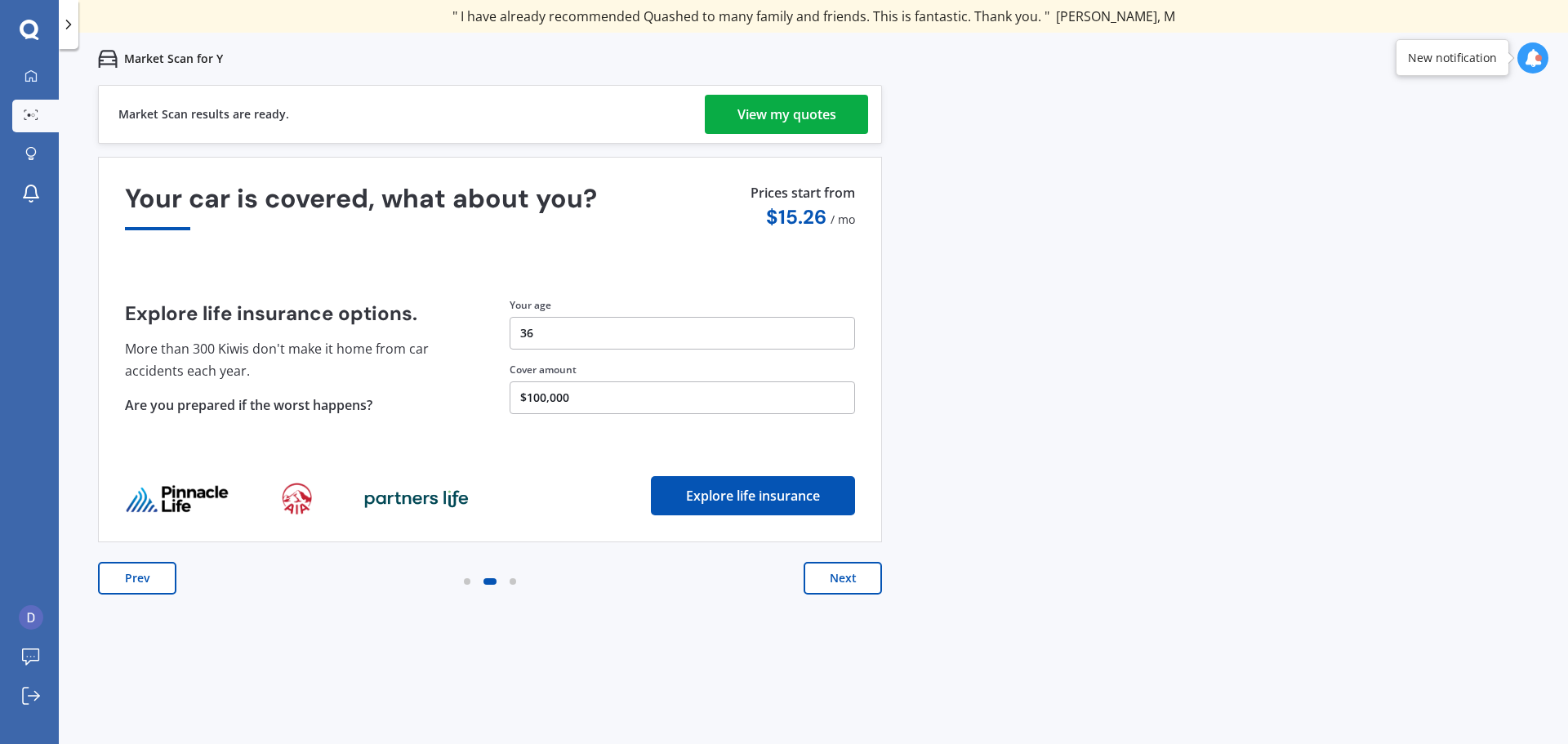
click at [865, 588] on button "Next" at bounding box center [843, 578] width 78 height 33
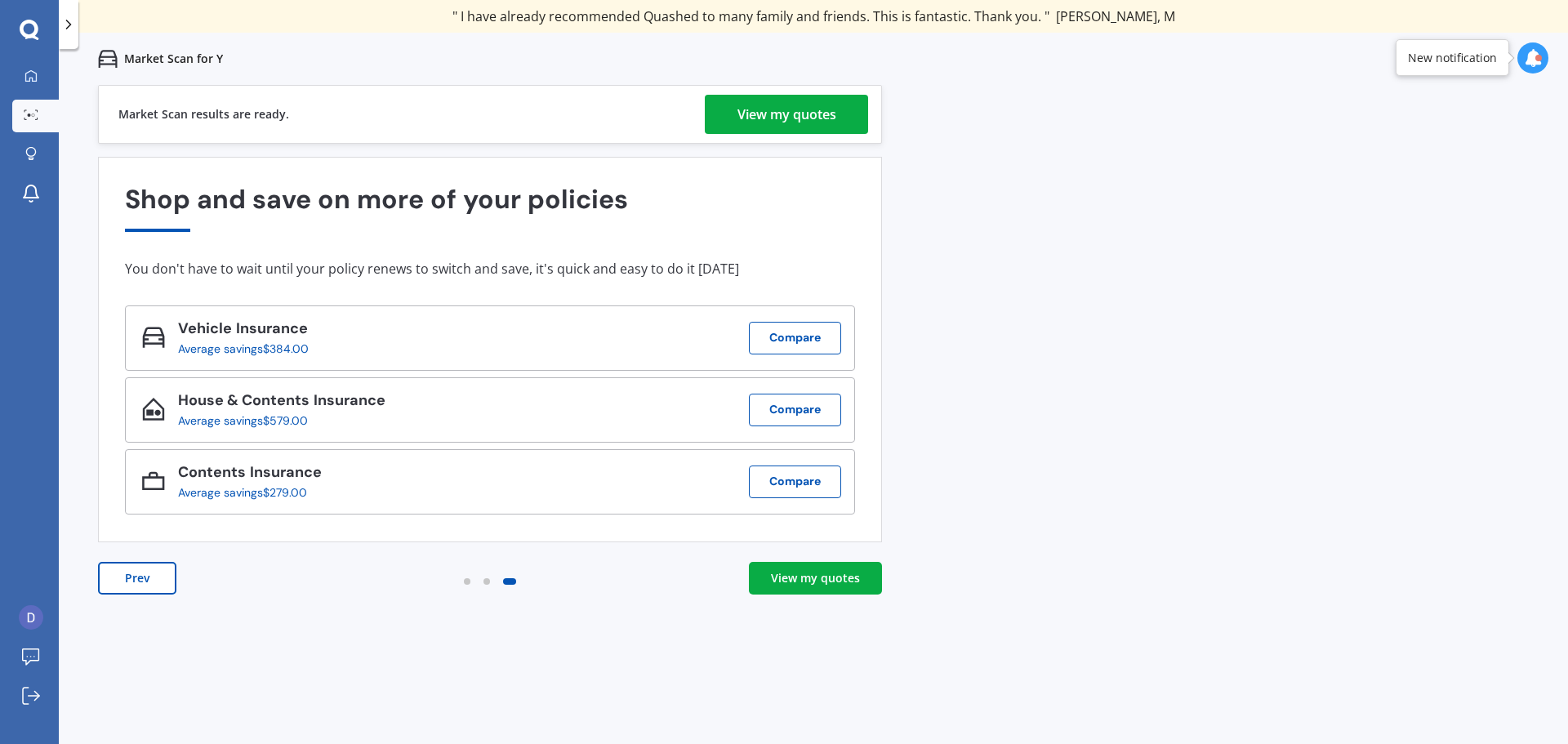
click at [812, 109] on div "View my quotes" at bounding box center [787, 115] width 99 height 39
